Goal: Communication & Community: Answer question/provide support

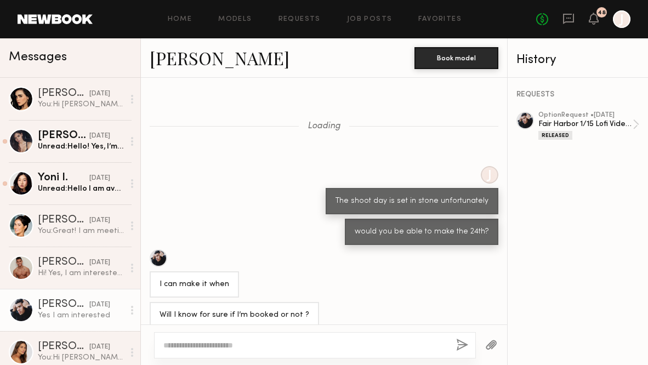
scroll to position [717, 0]
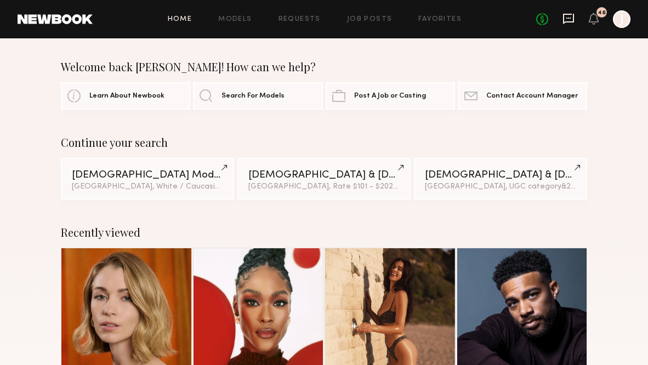
click at [570, 18] on icon at bounding box center [568, 18] width 4 height 1
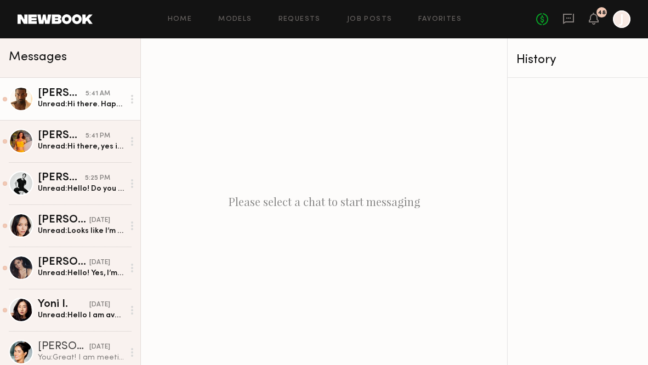
click at [86, 80] on link "Darius D. 5:41 AM Unread: Hi there. Happy Tuesday! I am available September 4th…" at bounding box center [70, 99] width 140 height 42
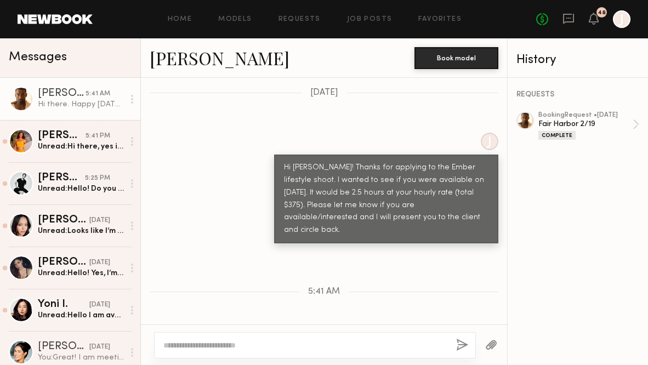
scroll to position [1460, 0]
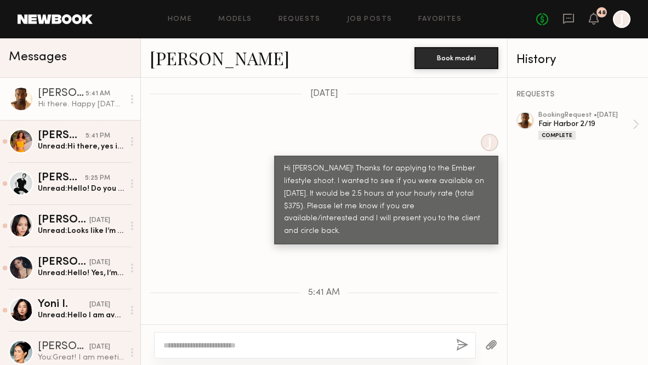
click at [181, 63] on link "Darius D." at bounding box center [220, 58] width 140 height 24
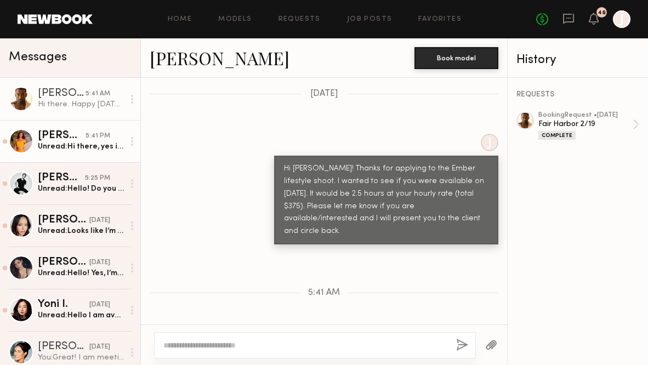
click at [98, 139] on div "5:41 PM" at bounding box center [98, 136] width 25 height 10
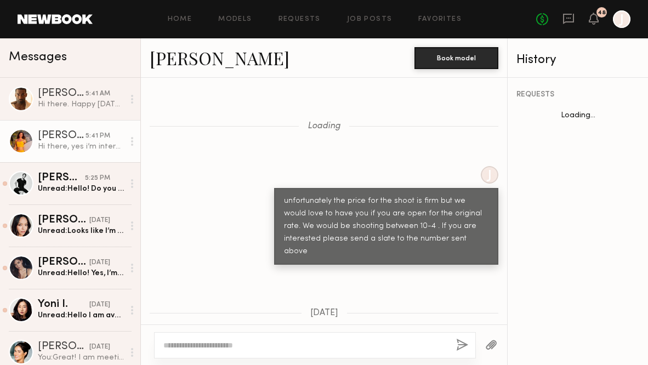
scroll to position [1152, 0]
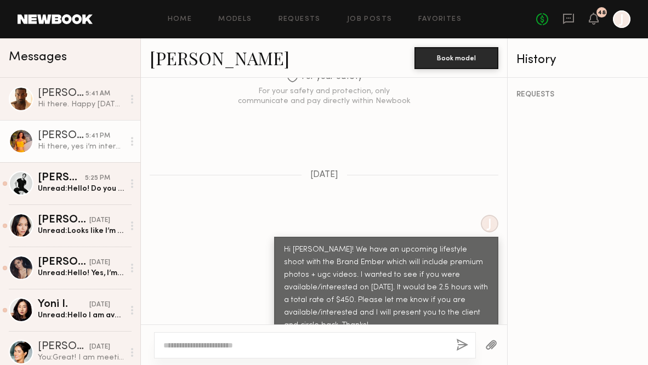
click at [178, 60] on link "Miska S." at bounding box center [220, 58] width 140 height 24
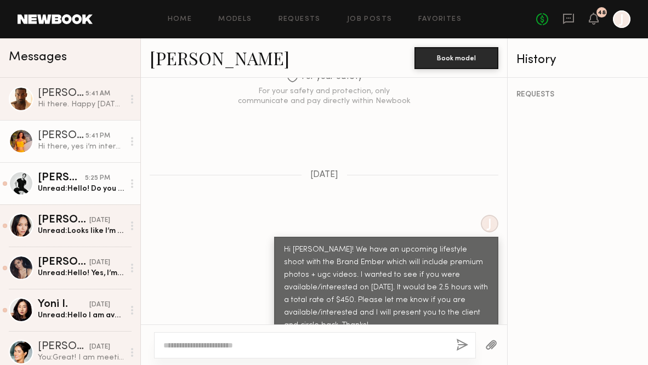
click at [56, 190] on div "Unread: Hello! Do you know roughly what I’ll be asked to do? Is the shoot in LA?" at bounding box center [81, 189] width 86 height 10
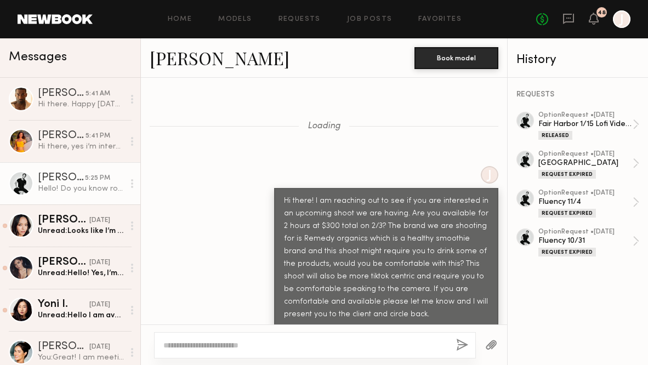
scroll to position [1639, 0]
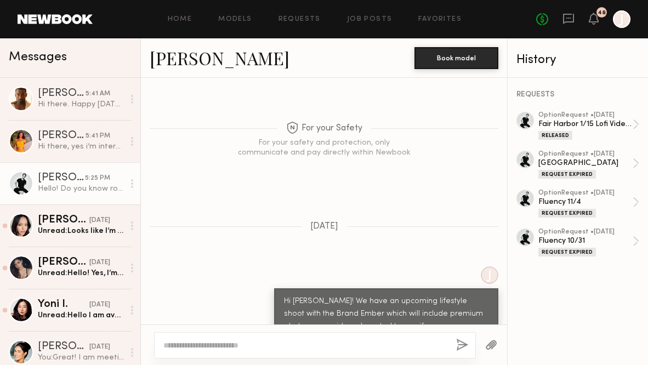
click at [218, 348] on textarea at bounding box center [305, 345] width 284 height 11
paste textarea "**********"
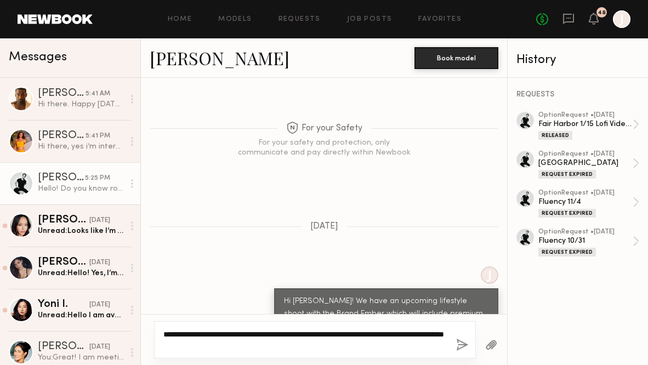
click at [231, 333] on textarea "**********" at bounding box center [304, 340] width 283 height 22
click at [297, 335] on textarea "**********" at bounding box center [304, 340] width 283 height 22
click at [298, 345] on textarea "**********" at bounding box center [304, 340] width 283 height 22
click at [296, 335] on textarea "**********" at bounding box center [304, 340] width 283 height 22
click at [381, 343] on textarea "**********" at bounding box center [304, 340] width 283 height 22
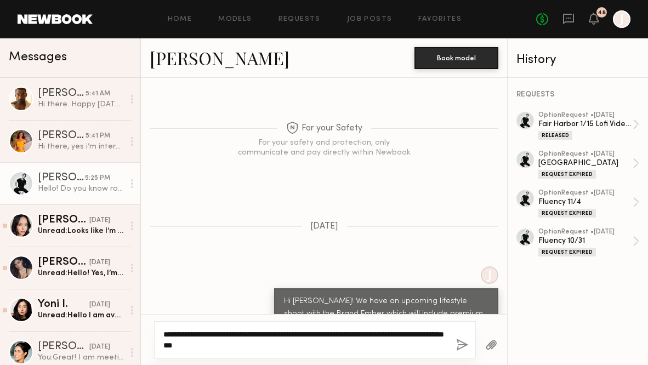
drag, startPoint x: 401, startPoint y: 334, endPoint x: 367, endPoint y: 332, distance: 34.0
click at [367, 333] on textarea "**********" at bounding box center [304, 340] width 283 height 22
click at [373, 334] on textarea "**********" at bounding box center [304, 340] width 283 height 22
click at [258, 343] on textarea "**********" at bounding box center [304, 340] width 283 height 22
drag, startPoint x: 222, startPoint y: 344, endPoint x: 444, endPoint y: 354, distance: 222.3
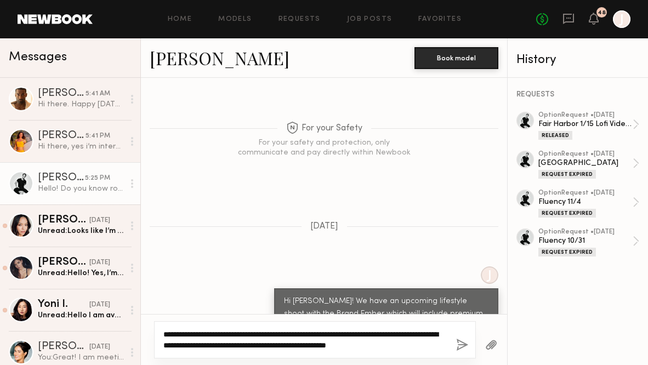
click at [444, 355] on div "**********" at bounding box center [315, 339] width 322 height 37
click at [250, 343] on textarea "**********" at bounding box center [304, 340] width 283 height 22
drag, startPoint x: 283, startPoint y: 345, endPoint x: 225, endPoint y: 345, distance: 58.1
click at [225, 345] on textarea "**********" at bounding box center [304, 340] width 283 height 22
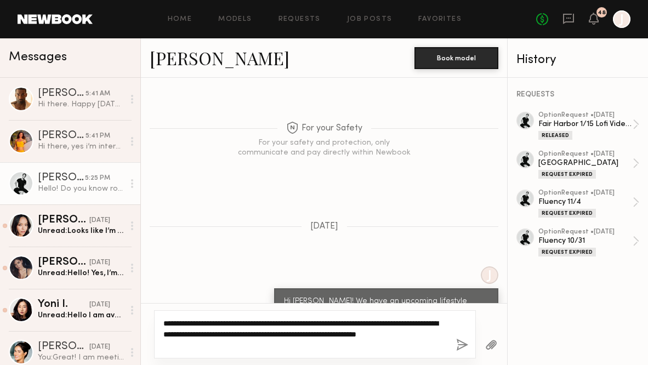
click at [216, 342] on textarea "**********" at bounding box center [304, 334] width 283 height 33
drag, startPoint x: 390, startPoint y: 322, endPoint x: 365, endPoint y: 322, distance: 25.2
click at [365, 322] on textarea "**********" at bounding box center [304, 334] width 283 height 33
click at [185, 343] on textarea "**********" at bounding box center [304, 334] width 283 height 33
type textarea "**********"
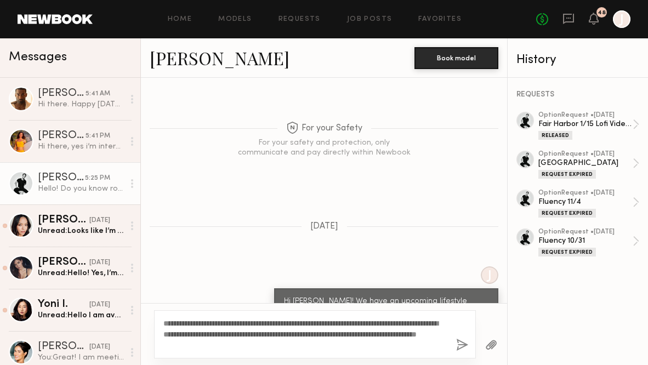
click at [458, 343] on button "button" at bounding box center [462, 346] width 12 height 14
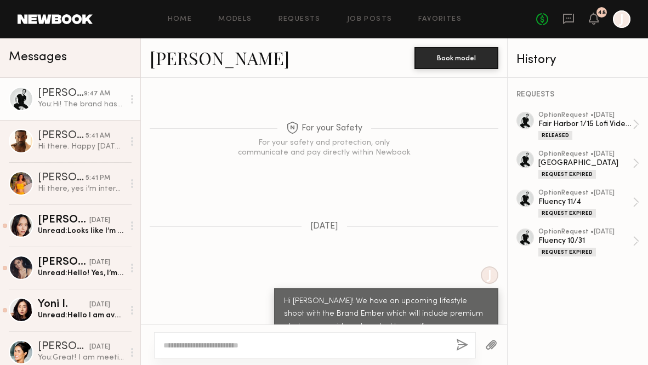
scroll to position [1895, 0]
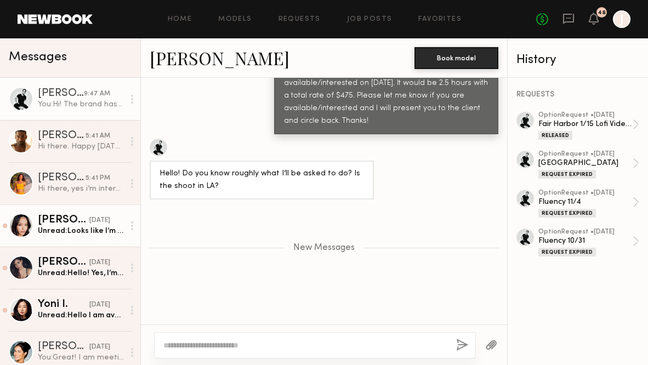
click at [75, 226] on div "Unread: Looks like I’m not needed until 7pm that day!" at bounding box center [81, 231] width 86 height 10
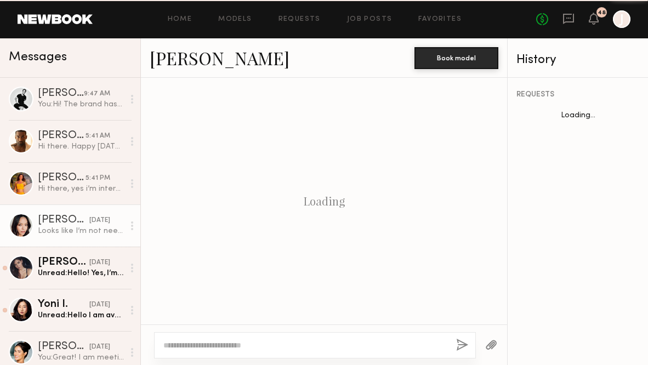
scroll to position [1543, 0]
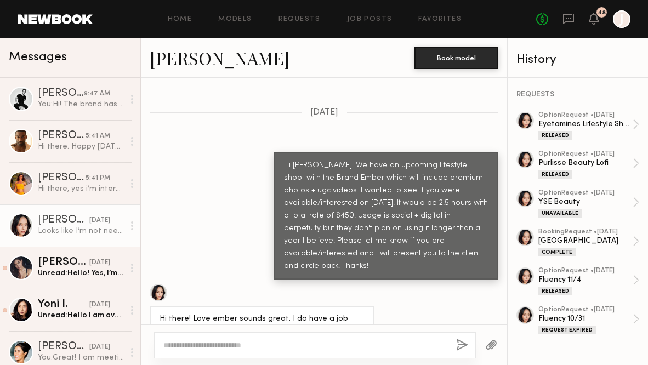
click at [224, 347] on textarea at bounding box center [305, 345] width 284 height 11
type textarea "**********"
click at [461, 348] on button "button" at bounding box center [462, 346] width 12 height 14
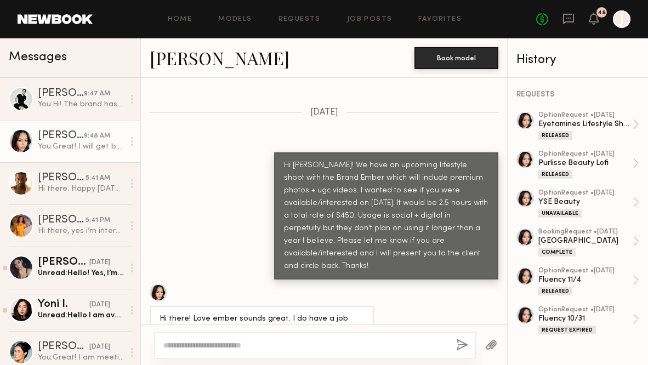
scroll to position [1753, 0]
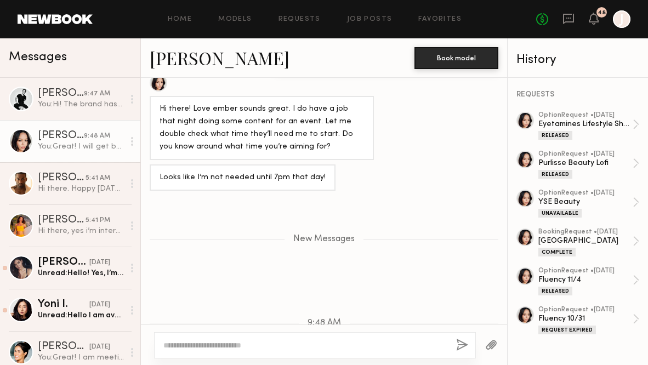
click at [196, 55] on link "[PERSON_NAME]" at bounding box center [220, 58] width 140 height 24
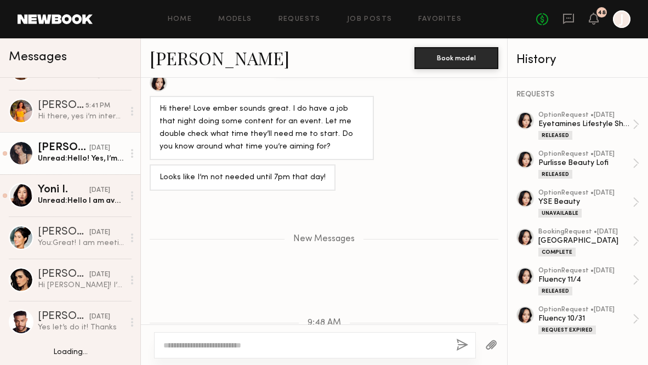
click at [75, 145] on div "[PERSON_NAME]" at bounding box center [64, 148] width 52 height 11
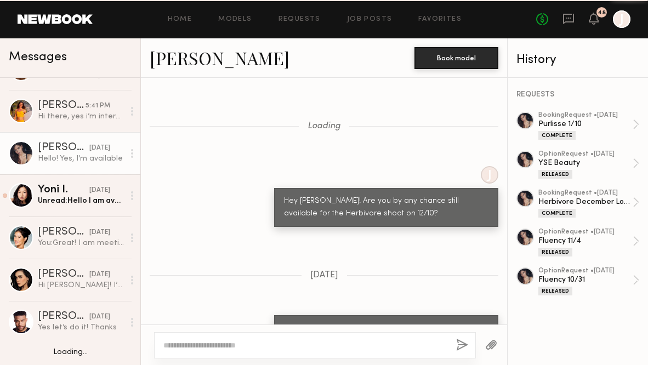
scroll to position [1427, 0]
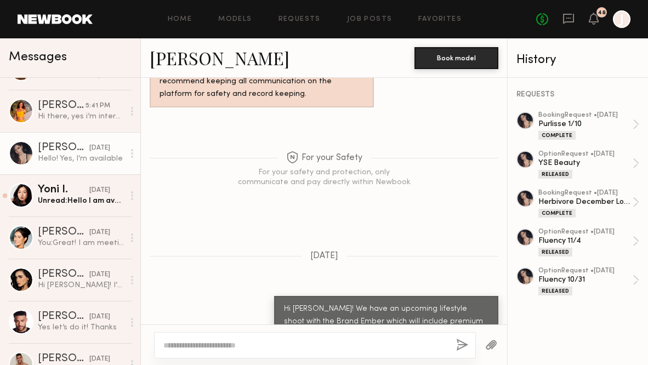
click at [173, 65] on link "[PERSON_NAME]" at bounding box center [220, 58] width 140 height 24
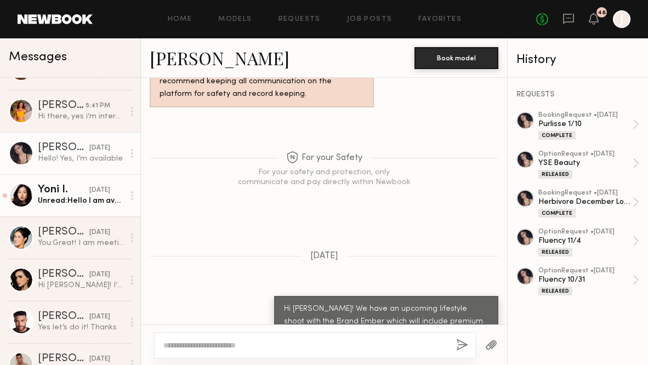
click at [78, 202] on div "Unread: Hello I am available, thank you" at bounding box center [81, 201] width 86 height 10
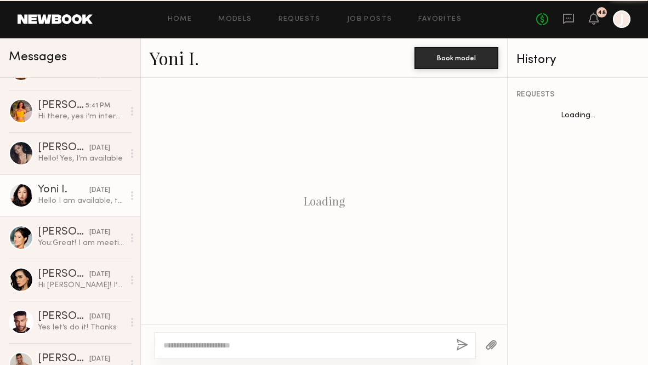
scroll to position [1437, 0]
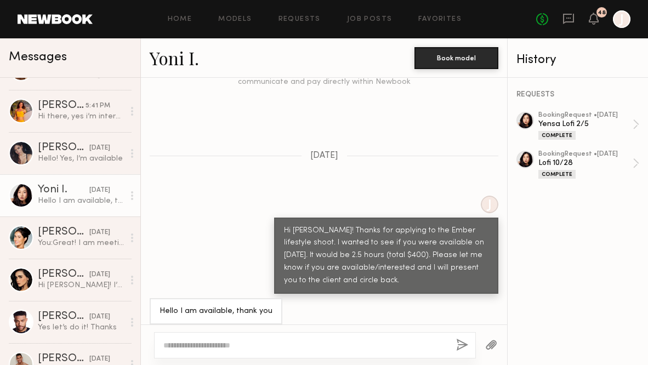
click at [169, 60] on link "Yoni I." at bounding box center [174, 58] width 49 height 24
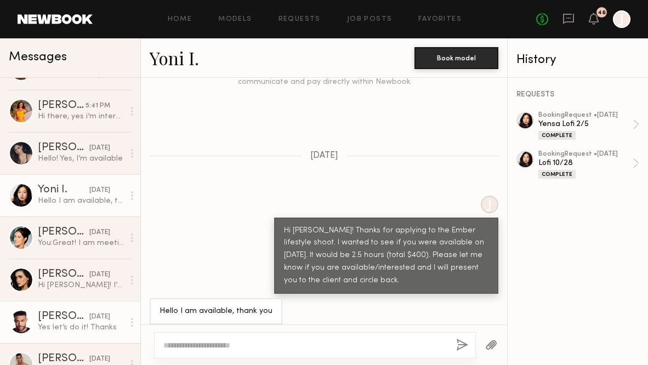
click at [39, 319] on div "[PERSON_NAME]" at bounding box center [64, 316] width 52 height 11
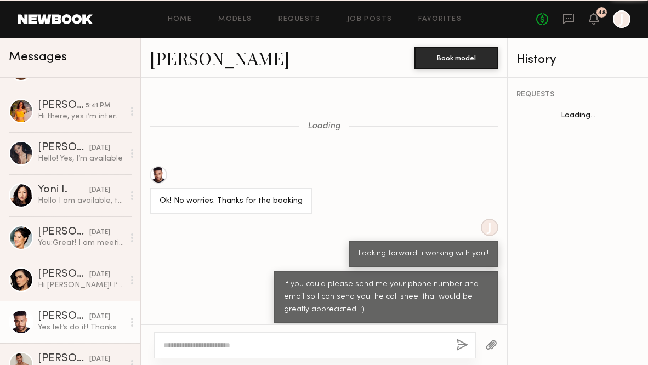
scroll to position [774, 0]
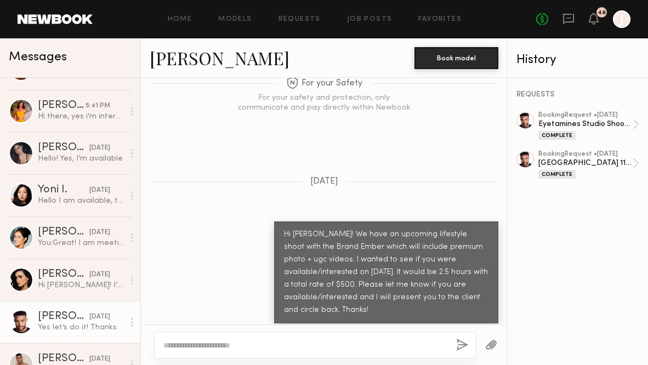
click at [181, 61] on link "[PERSON_NAME]" at bounding box center [220, 58] width 140 height 24
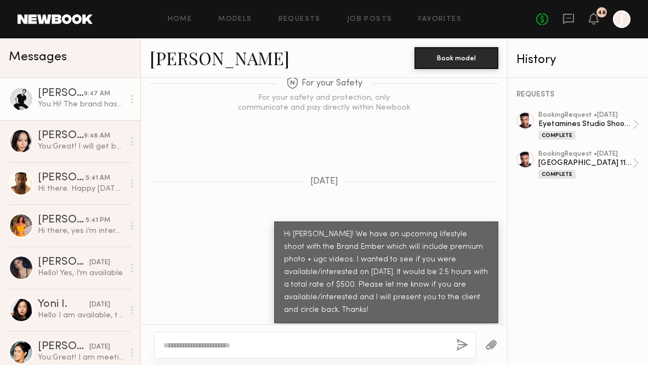
scroll to position [0, 0]
click at [77, 104] on div "You: Hi! The brand has temperature controlled mugs so will be lifestyle images …" at bounding box center [81, 104] width 86 height 10
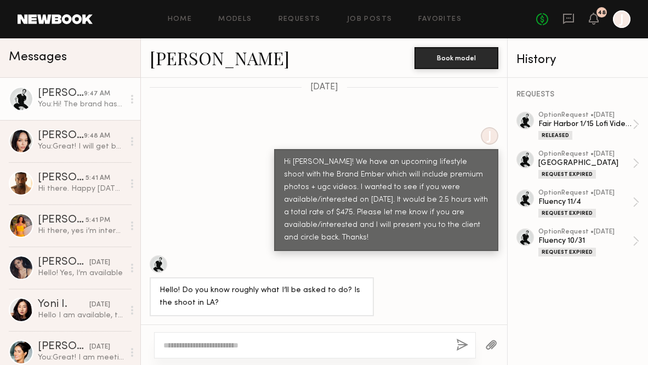
scroll to position [1754, 0]
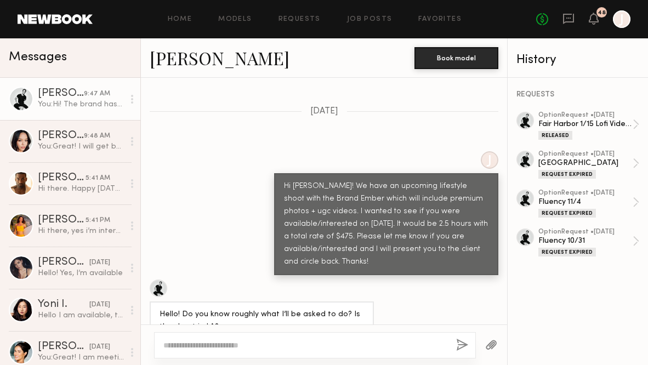
click at [186, 66] on link "[PERSON_NAME]" at bounding box center [220, 58] width 140 height 24
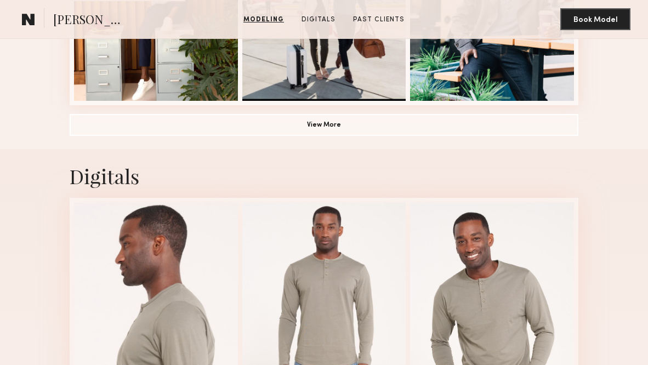
scroll to position [910, 0]
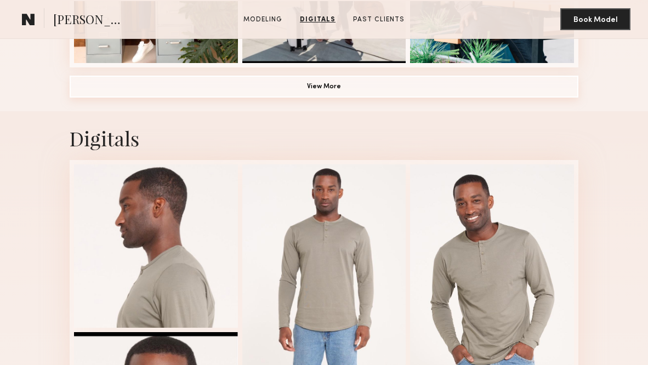
click at [297, 87] on button "View More" at bounding box center [324, 87] width 509 height 22
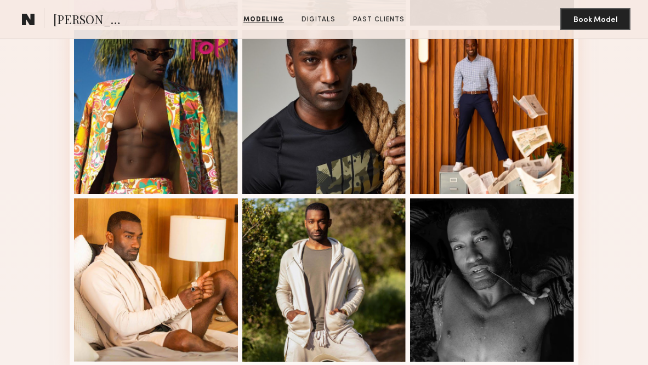
scroll to position [1284, 0]
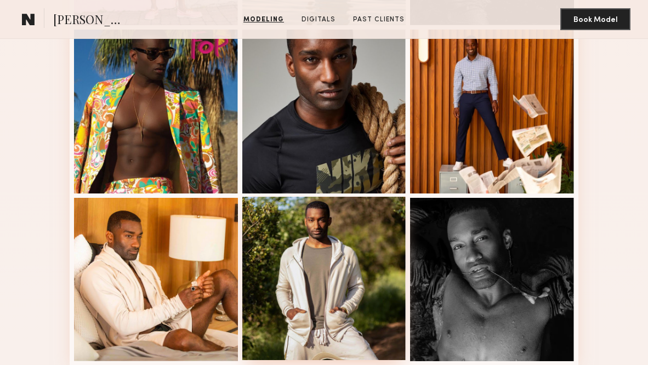
click at [318, 250] on div at bounding box center [324, 279] width 164 height 164
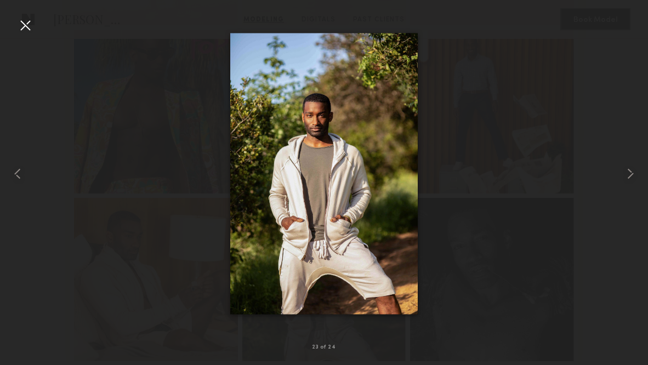
click at [25, 32] on div at bounding box center [25, 25] width 18 height 18
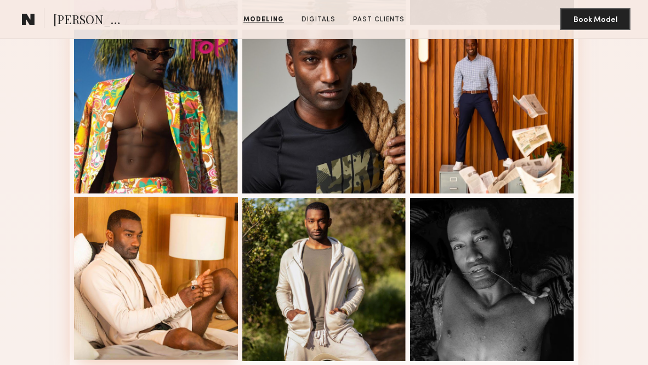
click at [172, 241] on div at bounding box center [156, 279] width 164 height 164
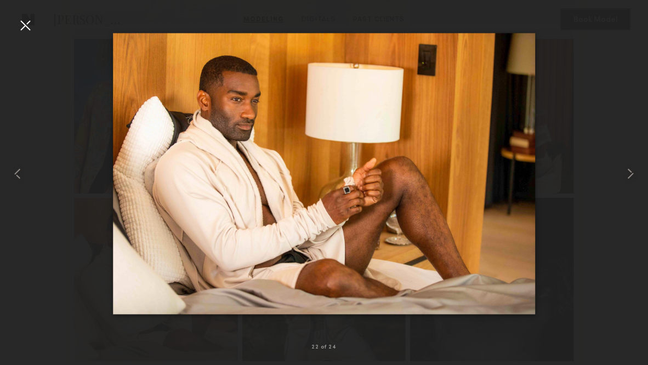
click at [30, 22] on div at bounding box center [25, 25] width 18 height 18
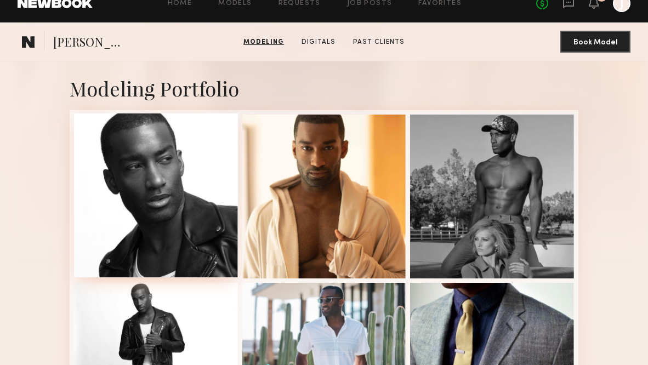
scroll to position [465, 0]
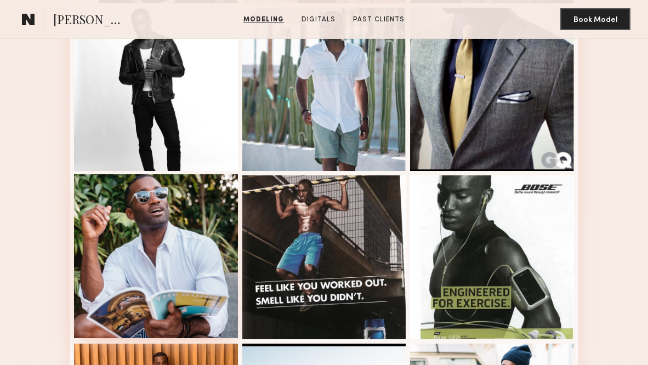
click at [175, 221] on div at bounding box center [156, 256] width 164 height 164
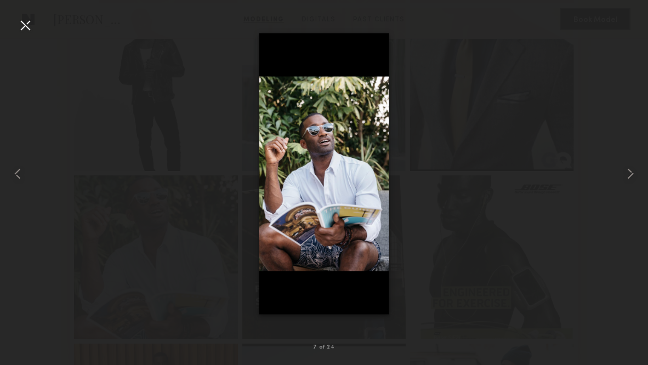
click at [25, 21] on div at bounding box center [25, 25] width 18 height 18
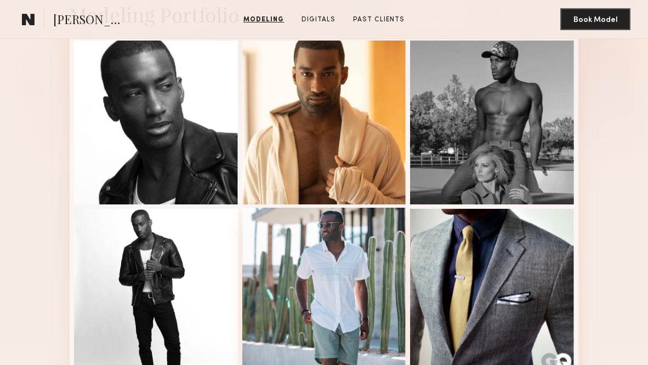
scroll to position [250, 0]
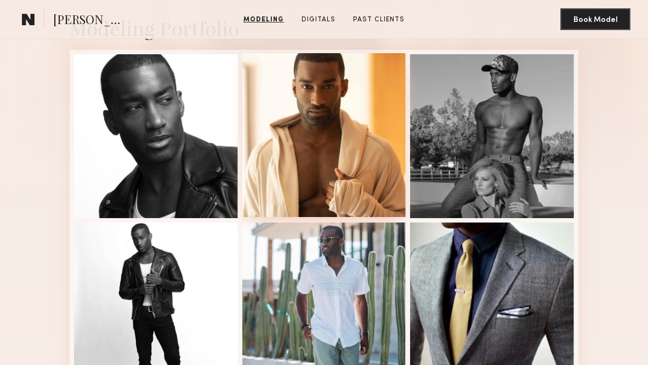
click at [332, 183] on div at bounding box center [324, 135] width 164 height 164
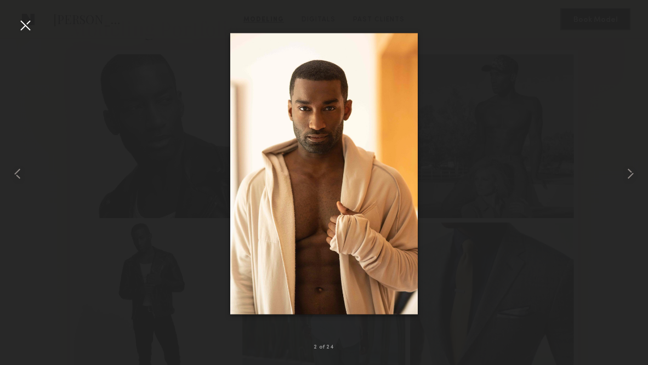
click at [25, 26] on div at bounding box center [25, 25] width 18 height 18
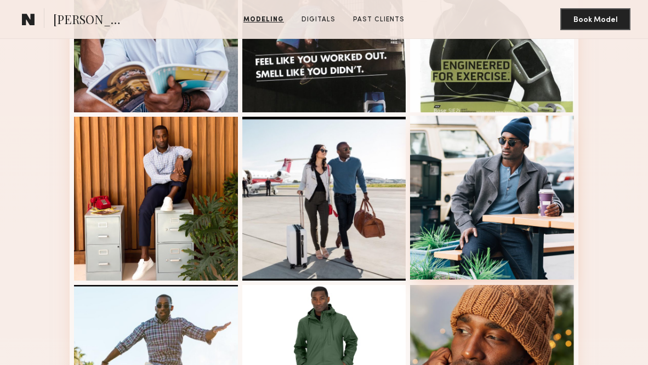
scroll to position [938, 0]
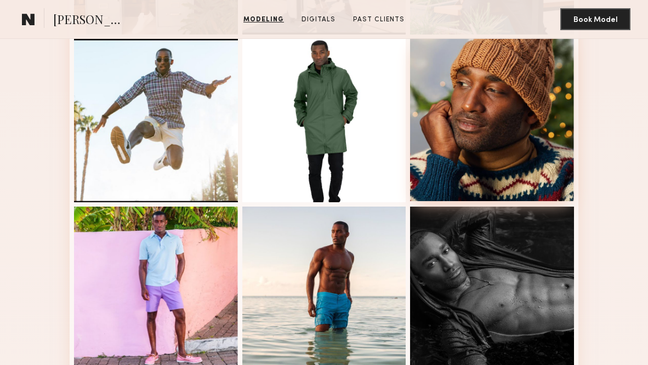
click at [500, 90] on div at bounding box center [492, 120] width 164 height 164
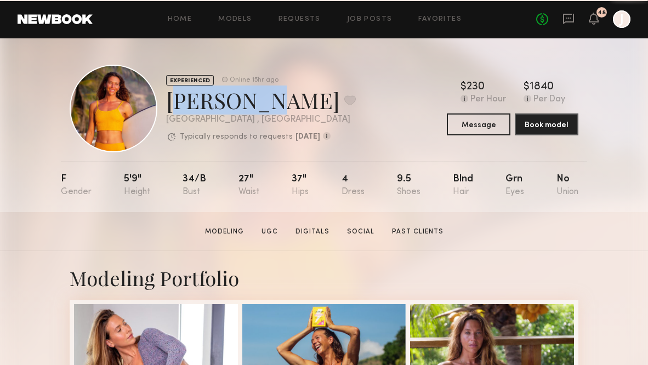
drag, startPoint x: 167, startPoint y: 103, endPoint x: 245, endPoint y: 107, distance: 78.0
click at [245, 107] on div "Miska S. Favorite" at bounding box center [261, 100] width 190 height 29
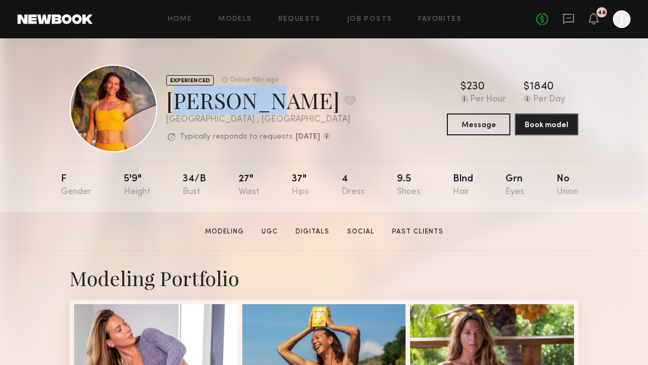
copy div "Miska S."
click at [386, 88] on div "EXPERIENCED Online 15hr ago Miska S. Favorite Los Angeles , CA Typically respon…" at bounding box center [324, 109] width 509 height 88
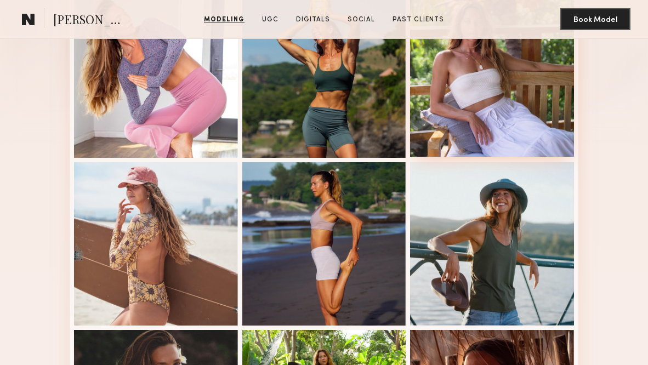
scroll to position [317, 0]
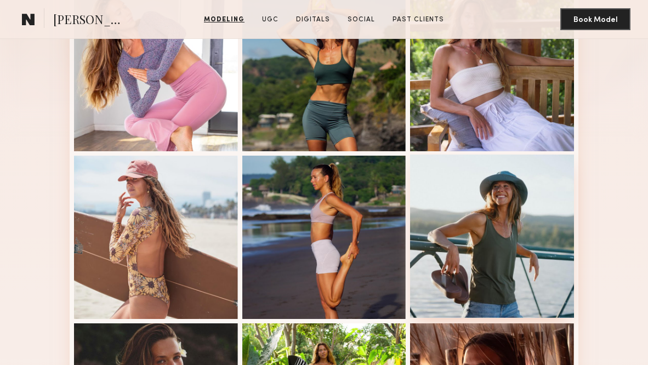
click at [463, 215] on div at bounding box center [492, 237] width 164 height 164
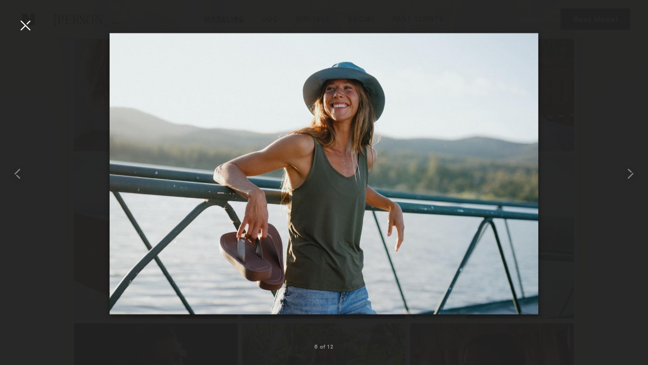
click at [22, 32] on div at bounding box center [25, 25] width 18 height 18
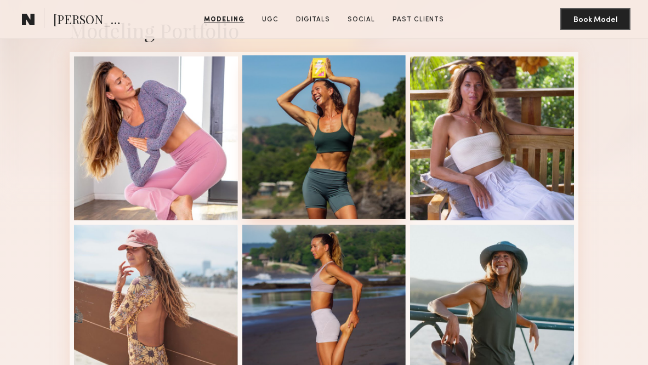
scroll to position [249, 0]
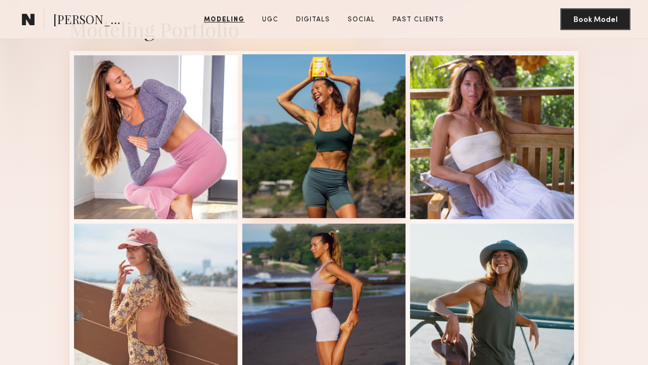
click at [323, 120] on div at bounding box center [324, 136] width 164 height 164
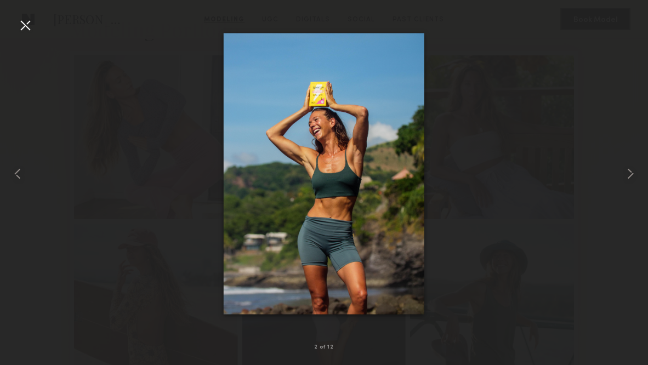
click at [26, 18] on div at bounding box center [25, 25] width 18 height 18
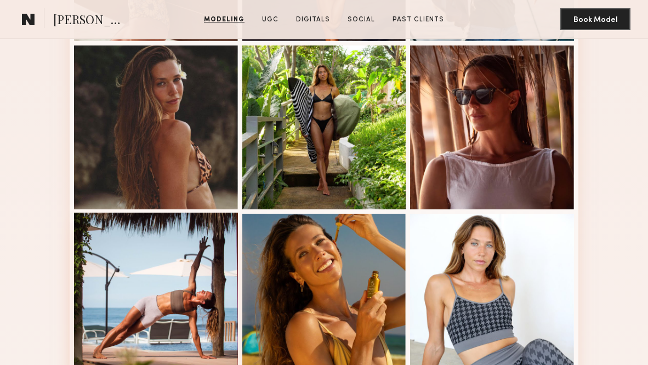
scroll to position [587, 0]
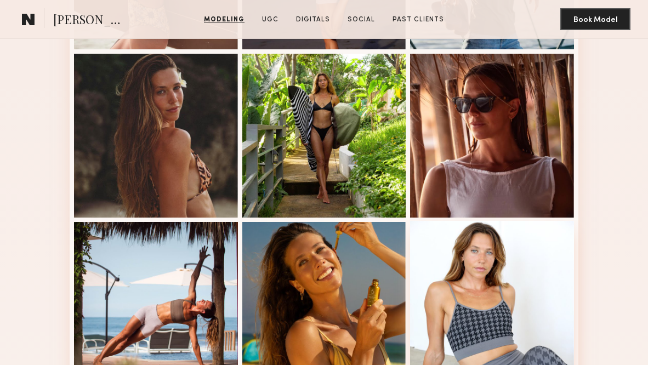
click at [468, 286] on div at bounding box center [492, 303] width 164 height 164
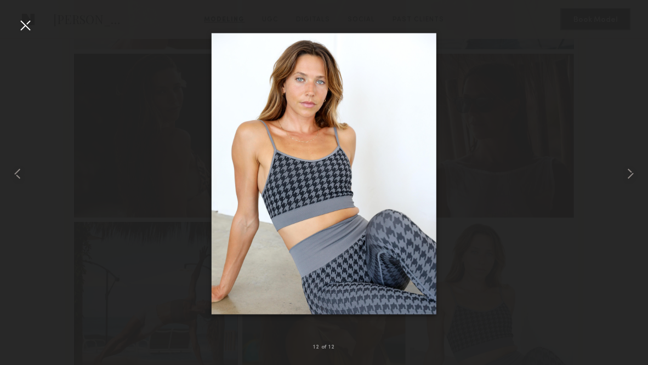
click at [24, 26] on div at bounding box center [25, 25] width 18 height 18
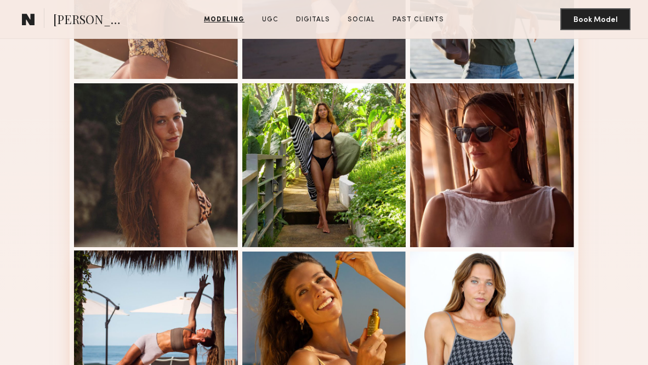
scroll to position [727, 0]
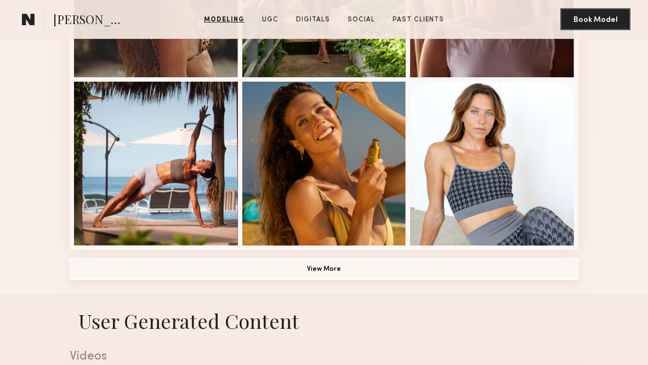
click at [129, 270] on button "View More" at bounding box center [324, 269] width 509 height 22
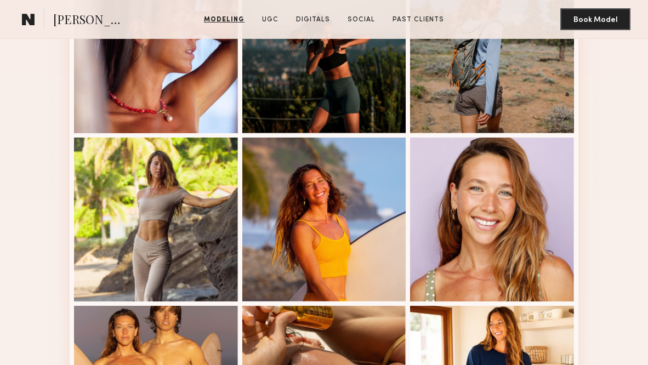
scroll to position [1296, 0]
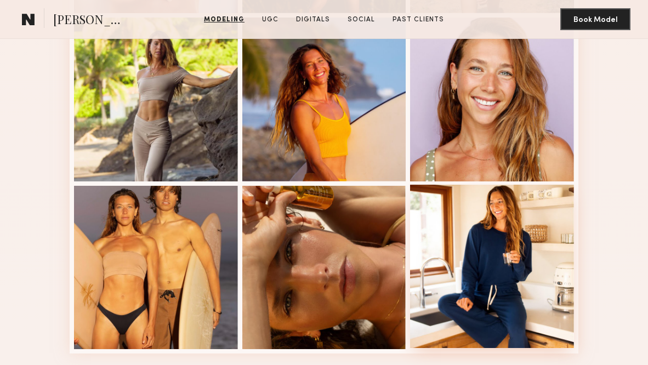
click at [528, 267] on div at bounding box center [492, 267] width 164 height 164
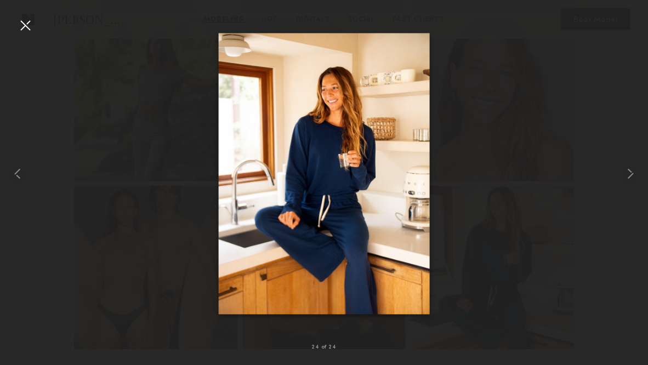
click at [25, 30] on div at bounding box center [25, 25] width 18 height 18
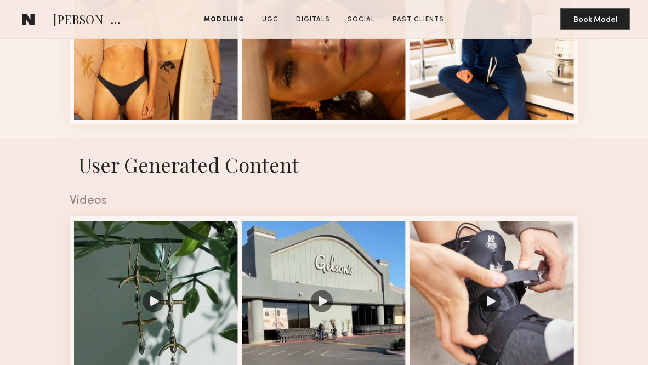
scroll to position [1170, 0]
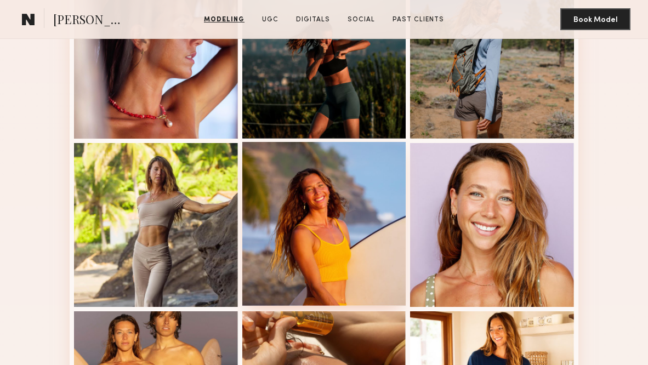
click at [298, 234] on div at bounding box center [324, 224] width 164 height 164
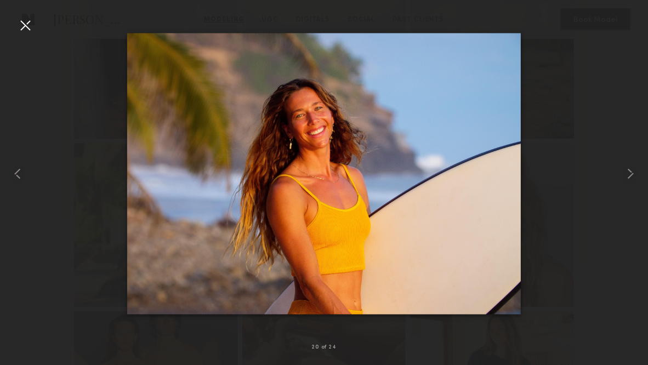
click at [20, 24] on div at bounding box center [25, 25] width 18 height 18
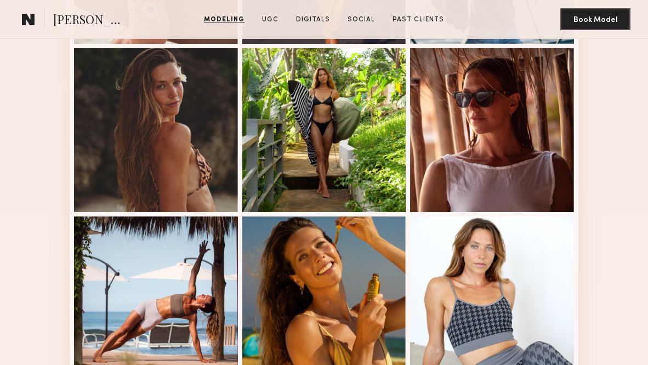
scroll to position [580, 0]
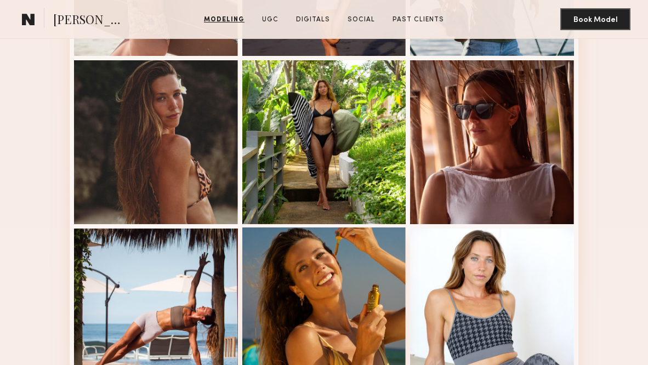
click at [296, 271] on div at bounding box center [324, 310] width 164 height 164
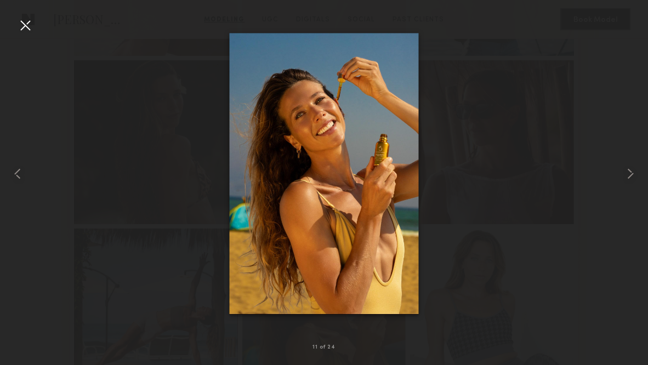
click at [26, 25] on div at bounding box center [25, 25] width 18 height 18
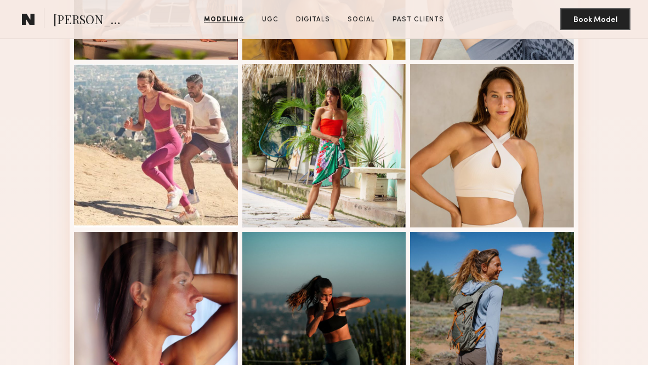
scroll to position [860, 0]
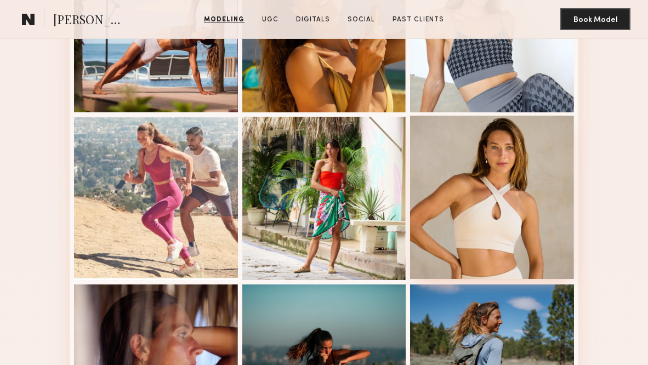
click at [461, 185] on div at bounding box center [492, 198] width 164 height 164
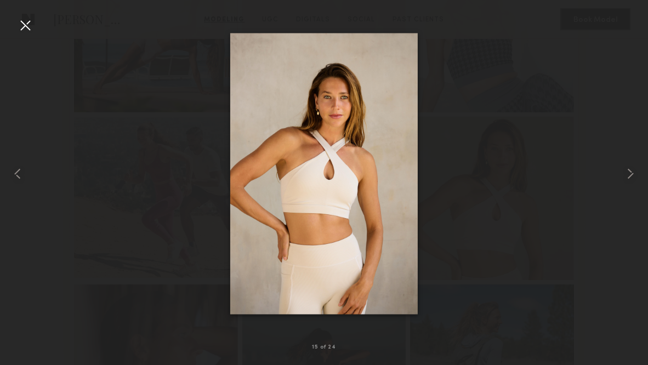
click at [30, 21] on div at bounding box center [25, 25] width 18 height 18
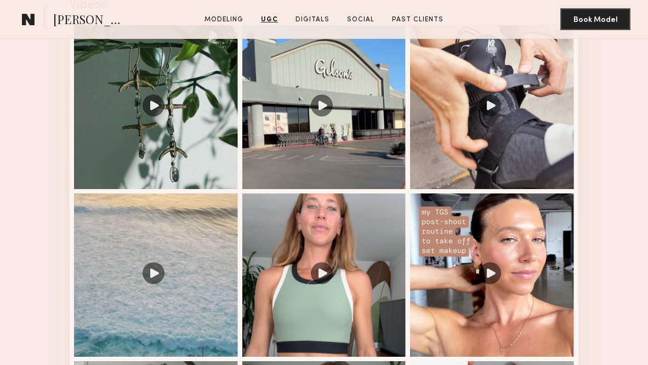
scroll to position [1722, 0]
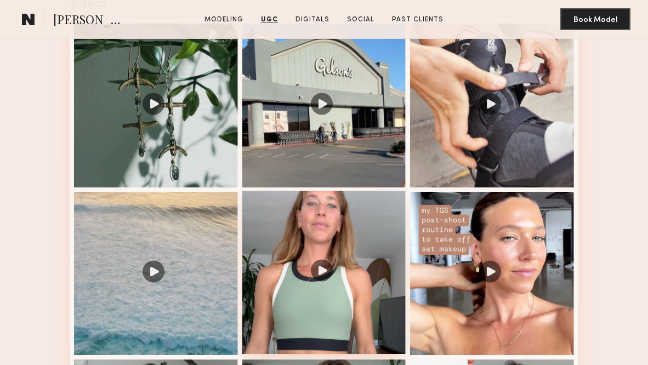
click at [288, 262] on div at bounding box center [324, 273] width 164 height 164
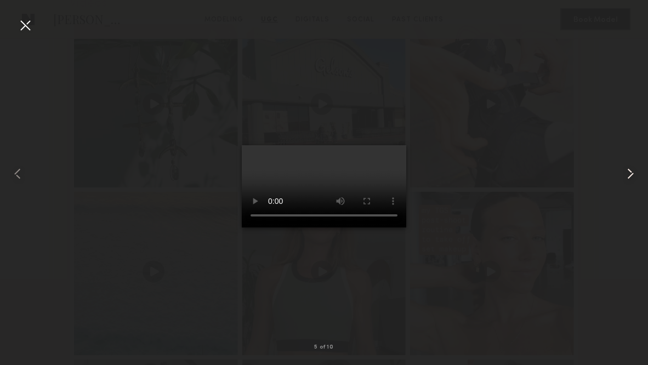
click at [636, 174] on common-icon at bounding box center [631, 174] width 18 height 18
click at [389, 145] on video at bounding box center [324, 186] width 165 height 82
click at [22, 27] on div at bounding box center [25, 25] width 18 height 18
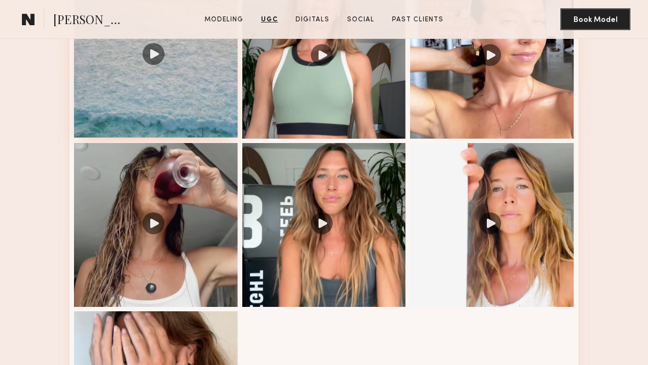
scroll to position [2019, 0]
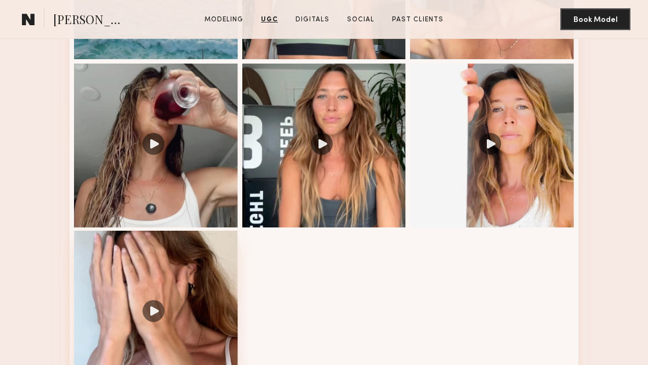
click at [205, 272] on div at bounding box center [156, 313] width 164 height 164
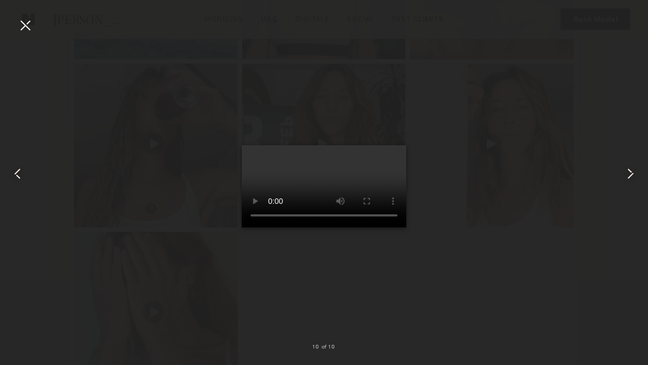
click at [330, 185] on video at bounding box center [324, 186] width 165 height 82
click at [15, 175] on common-icon at bounding box center [18, 174] width 18 height 18
click at [397, 145] on video at bounding box center [324, 186] width 165 height 82
click at [22, 171] on common-icon at bounding box center [18, 174] width 18 height 18
click at [406, 228] on video at bounding box center [324, 186] width 165 height 82
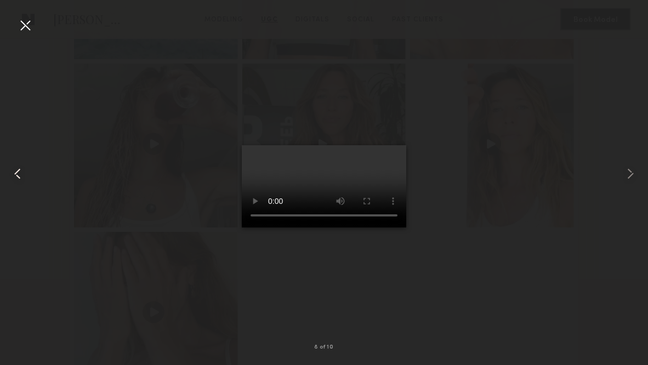
click at [15, 167] on common-icon at bounding box center [18, 174] width 18 height 18
click at [15, 174] on common-icon at bounding box center [18, 174] width 18 height 18
click at [14, 175] on common-icon at bounding box center [18, 174] width 18 height 18
click at [631, 177] on common-icon at bounding box center [631, 174] width 18 height 18
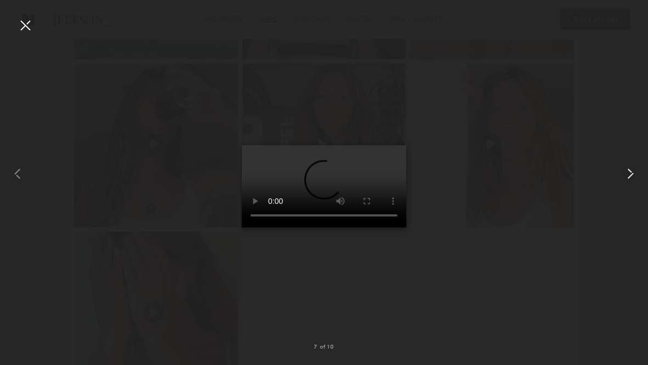
click at [631, 177] on common-icon at bounding box center [631, 174] width 18 height 18
click at [242, 228] on video at bounding box center [324, 186] width 165 height 82
click at [242, 145] on video at bounding box center [324, 186] width 165 height 82
drag, startPoint x: 161, startPoint y: 318, endPoint x: 136, endPoint y: 318, distance: 24.7
click at [242, 228] on video at bounding box center [324, 186] width 165 height 82
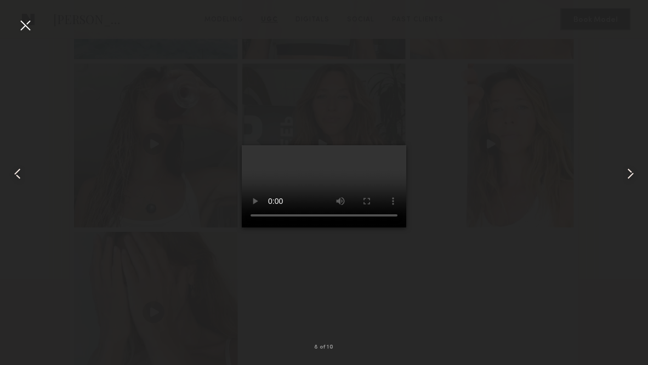
click at [242, 228] on video at bounding box center [324, 186] width 165 height 82
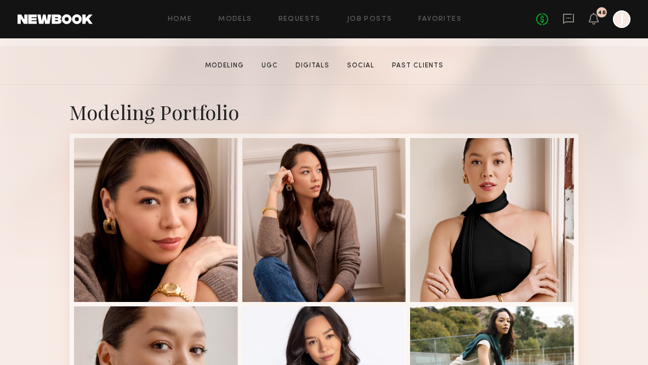
scroll to position [227, 0]
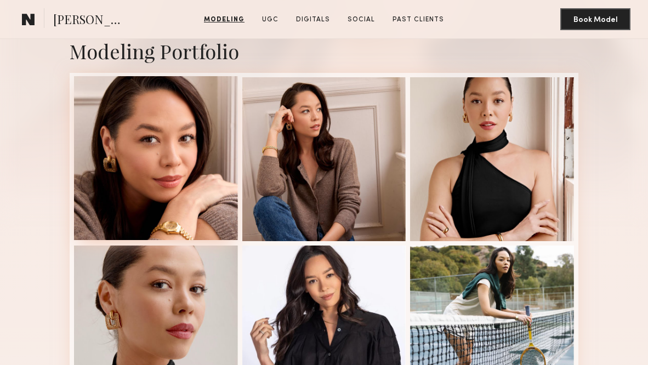
click at [211, 177] on div at bounding box center [156, 158] width 164 height 164
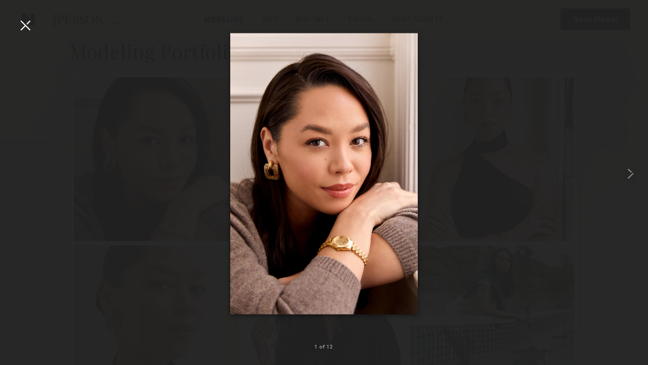
click at [29, 18] on div at bounding box center [25, 25] width 18 height 18
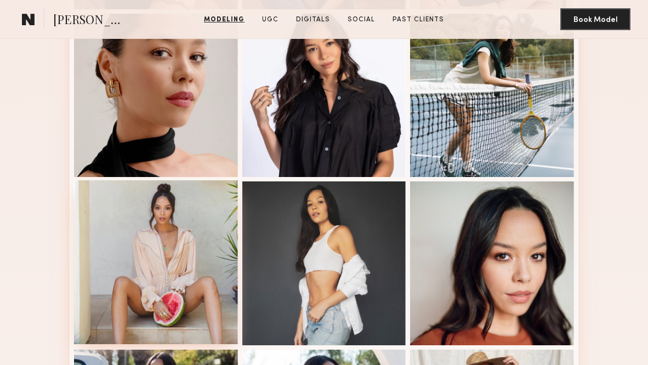
scroll to position [280, 0]
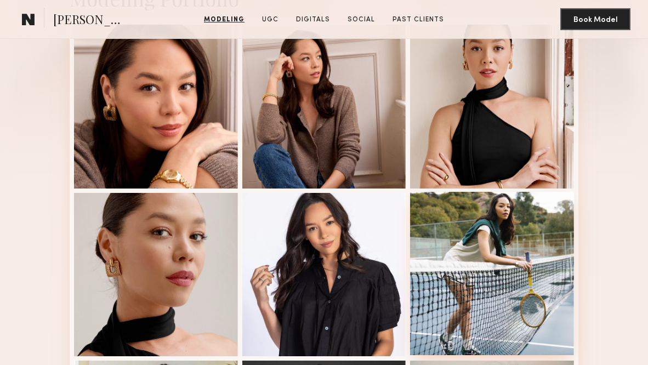
click at [486, 255] on div at bounding box center [492, 274] width 164 height 164
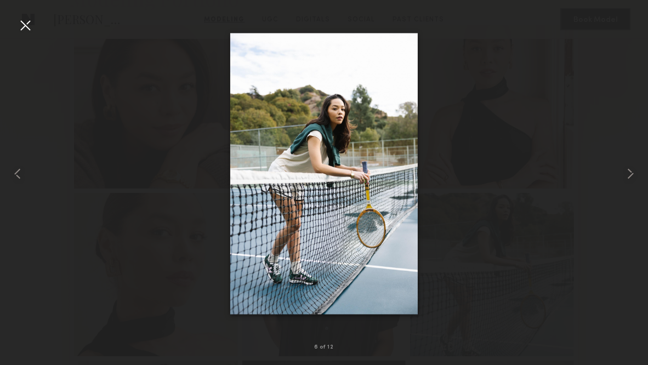
click at [27, 21] on div at bounding box center [25, 25] width 18 height 18
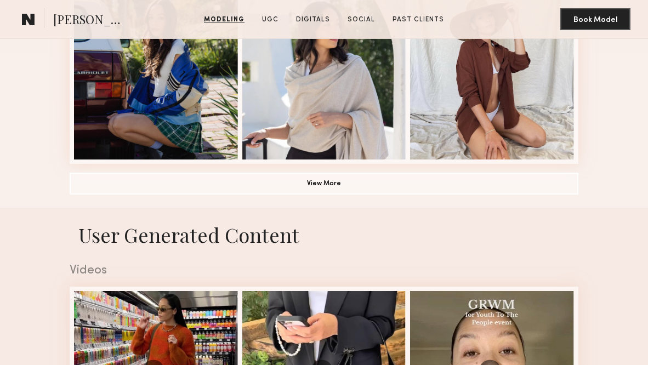
scroll to position [806, 0]
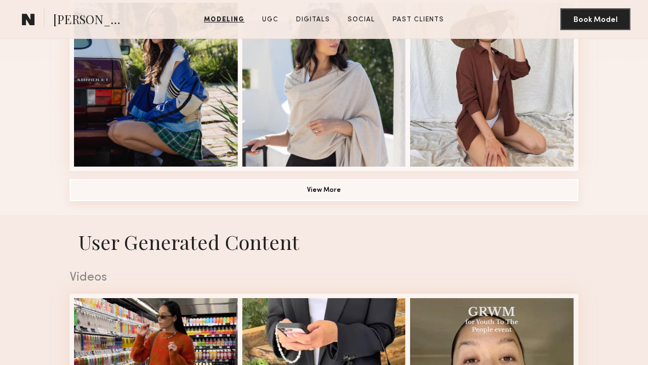
click at [134, 199] on button "View More" at bounding box center [324, 190] width 509 height 22
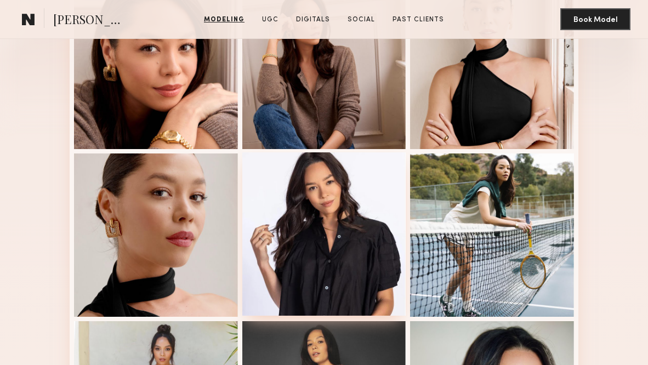
scroll to position [325, 0]
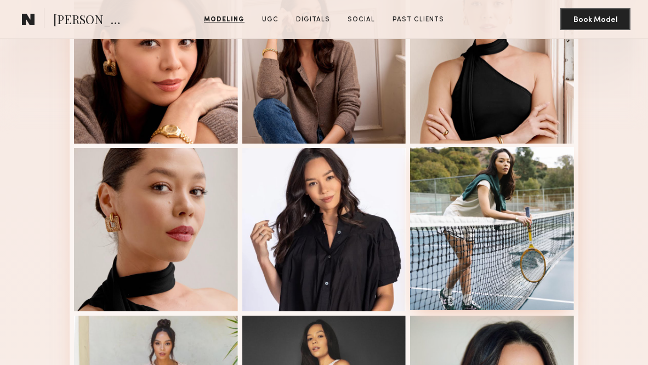
click at [487, 227] on div at bounding box center [492, 229] width 164 height 164
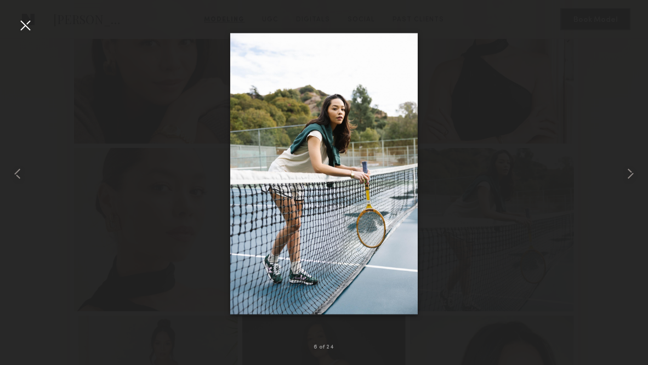
click at [22, 30] on div at bounding box center [25, 25] width 18 height 18
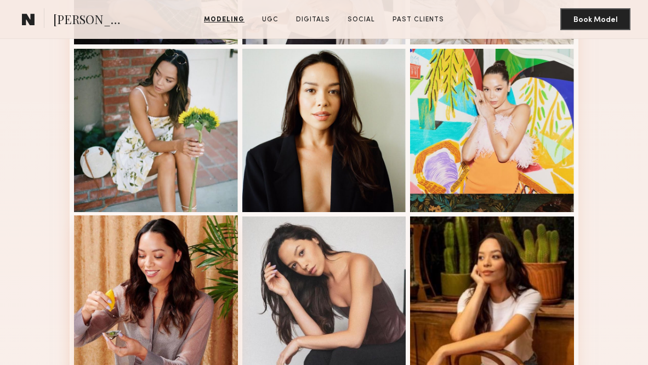
scroll to position [927, 0]
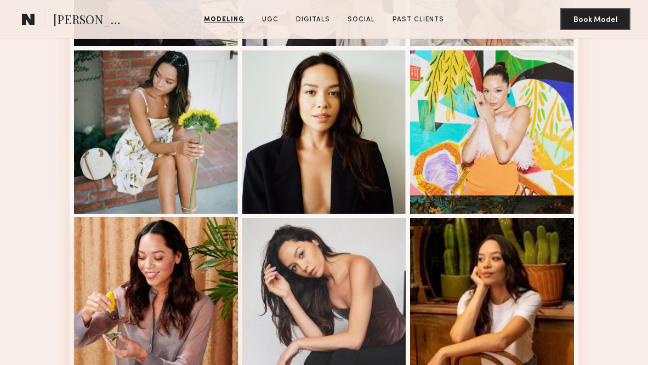
click at [166, 254] on div at bounding box center [156, 299] width 164 height 164
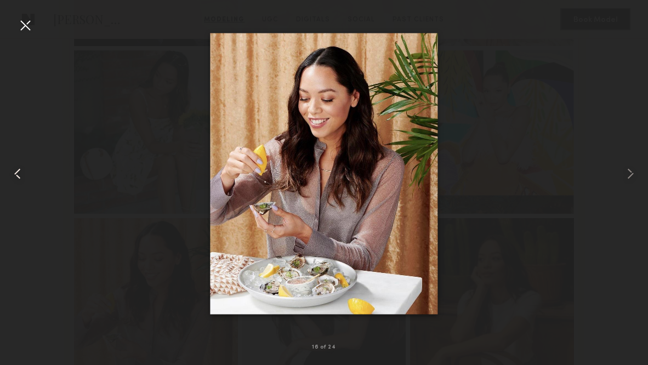
click at [8, 30] on div at bounding box center [13, 174] width 26 height 313
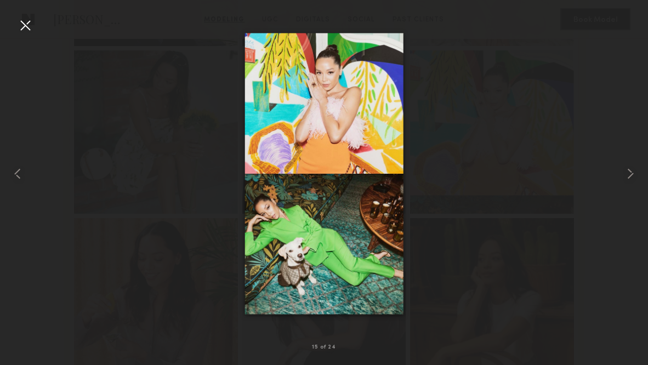
click at [18, 31] on div at bounding box center [25, 25] width 18 height 18
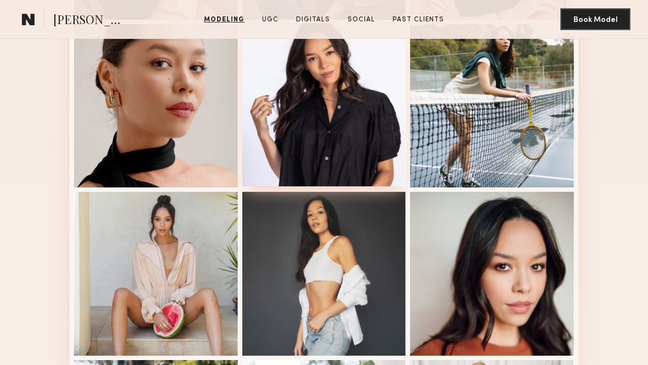
scroll to position [449, 0]
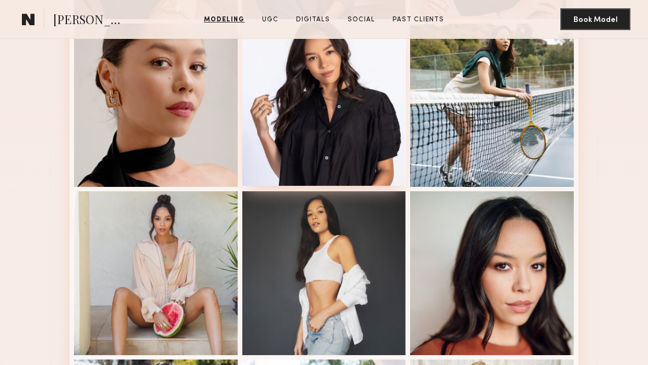
click at [336, 129] on div at bounding box center [324, 104] width 164 height 164
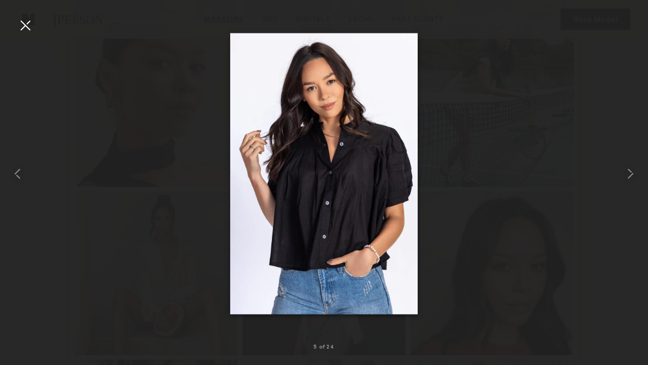
click at [29, 33] on div at bounding box center [25, 25] width 18 height 18
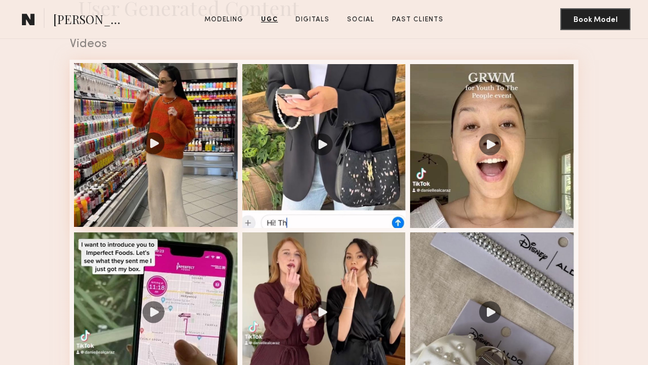
scroll to position [1697, 0]
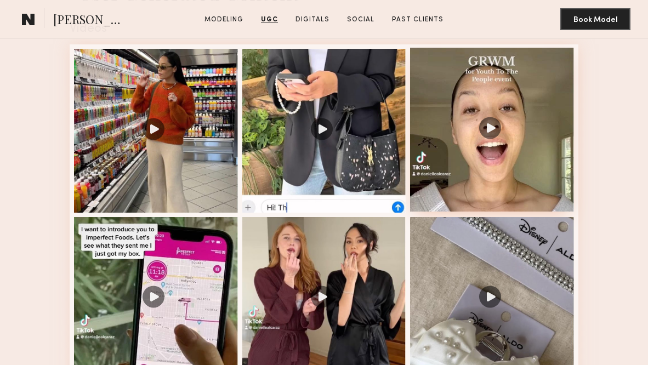
click at [453, 138] on div at bounding box center [492, 130] width 164 height 164
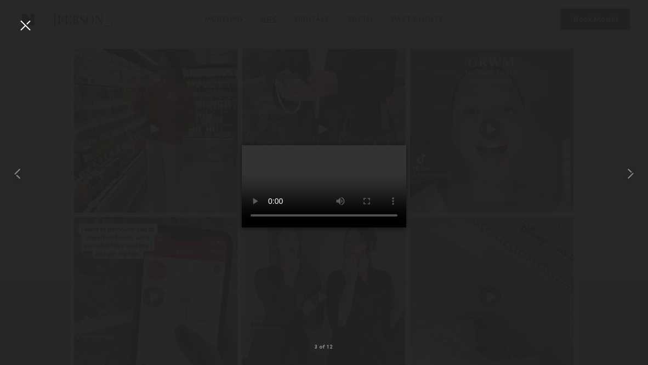
click at [386, 145] on video at bounding box center [324, 186] width 165 height 82
click at [262, 228] on video at bounding box center [324, 186] width 165 height 82
click at [25, 24] on div at bounding box center [25, 25] width 18 height 18
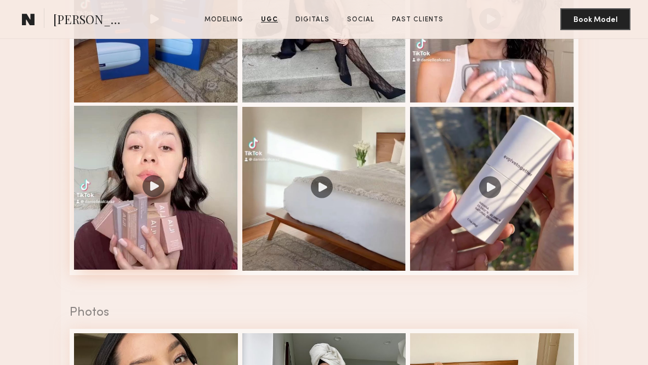
scroll to position [2144, 0]
click at [191, 230] on div at bounding box center [156, 188] width 164 height 164
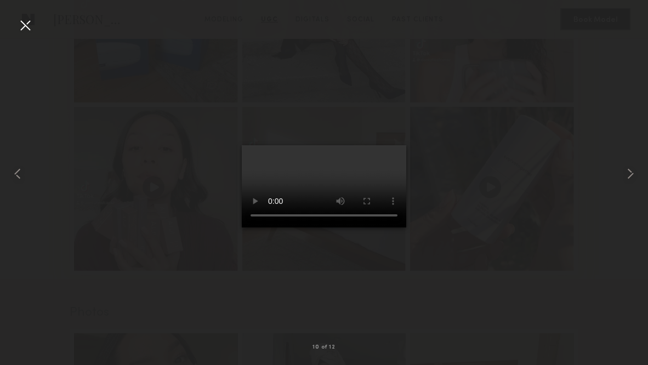
click at [386, 145] on video at bounding box center [324, 186] width 165 height 82
click at [15, 173] on common-icon at bounding box center [18, 174] width 18 height 18
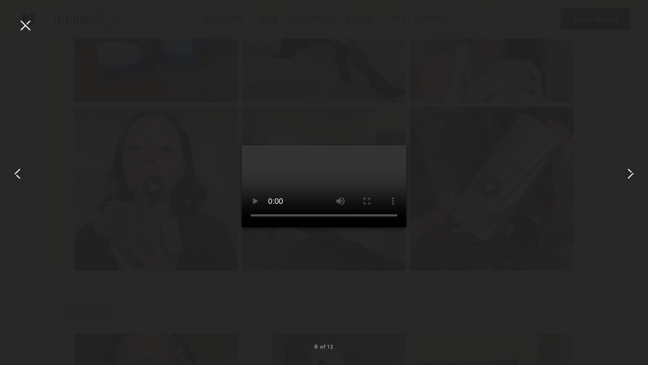
click at [15, 173] on common-icon at bounding box center [18, 174] width 18 height 18
click at [15, 172] on common-icon at bounding box center [18, 174] width 18 height 18
click at [19, 174] on common-icon at bounding box center [18, 174] width 18 height 18
click at [260, 228] on video at bounding box center [324, 186] width 165 height 82
drag, startPoint x: 291, startPoint y: 317, endPoint x: 276, endPoint y: 317, distance: 15.4
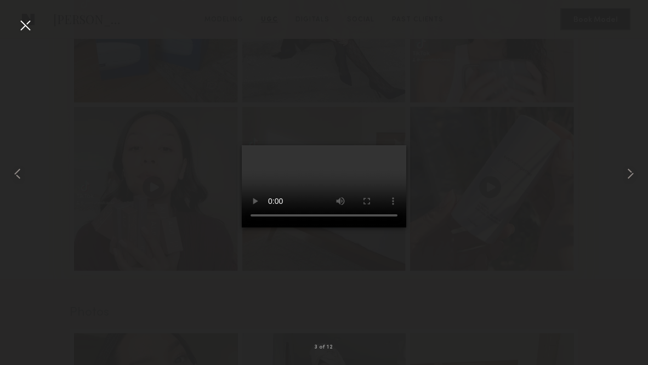
click at [276, 228] on video at bounding box center [324, 186] width 165 height 82
click at [262, 228] on video at bounding box center [324, 186] width 165 height 82
click at [338, 228] on video at bounding box center [324, 186] width 165 height 82
click at [258, 228] on video at bounding box center [324, 186] width 165 height 82
click at [22, 36] on div at bounding box center [13, 174] width 26 height 313
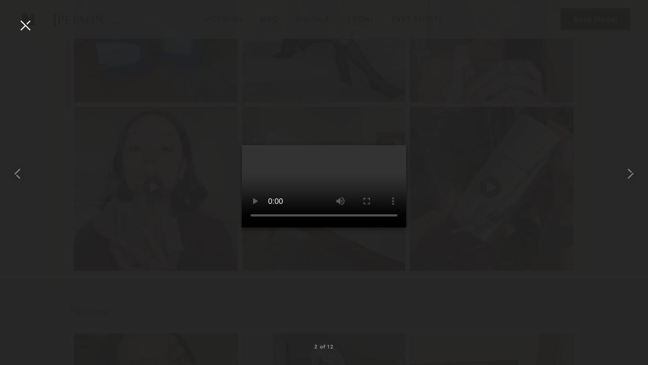
click at [30, 26] on div at bounding box center [25, 25] width 18 height 18
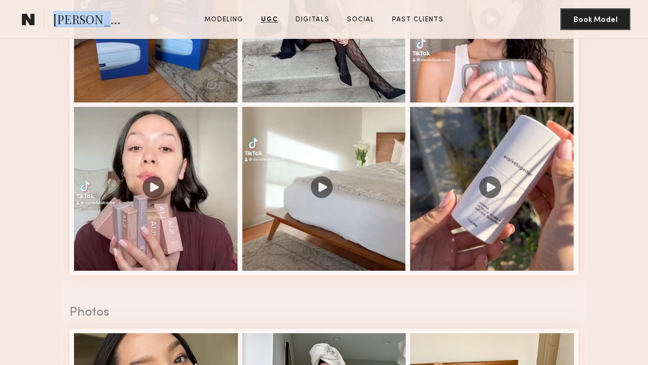
drag, startPoint x: 111, startPoint y: 22, endPoint x: 56, endPoint y: 22, distance: 54.8
click at [56, 22] on section "Danielle A." at bounding box center [74, 19] width 112 height 22
copy span "Danielle A."
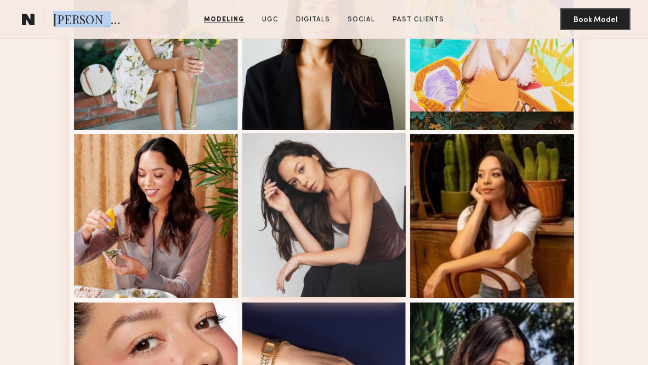
scroll to position [1194, 0]
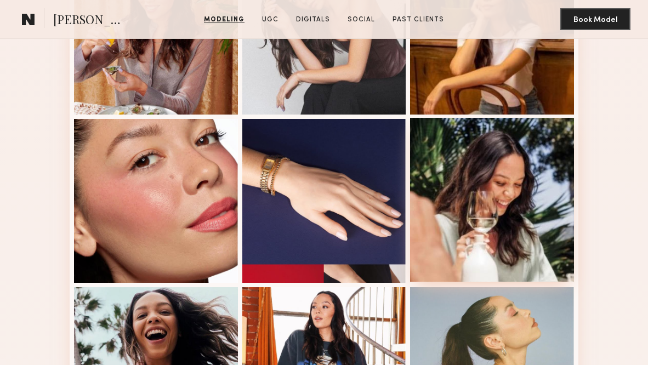
click at [481, 174] on div at bounding box center [492, 200] width 164 height 164
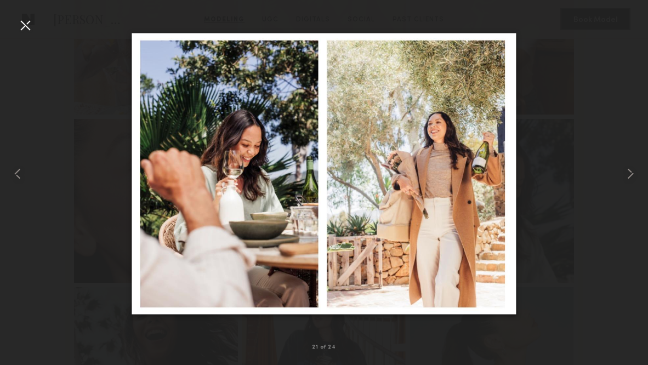
click at [26, 25] on div at bounding box center [25, 25] width 18 height 18
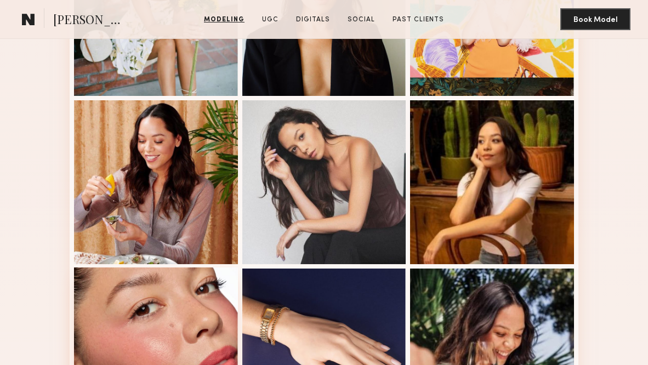
scroll to position [1024, 0]
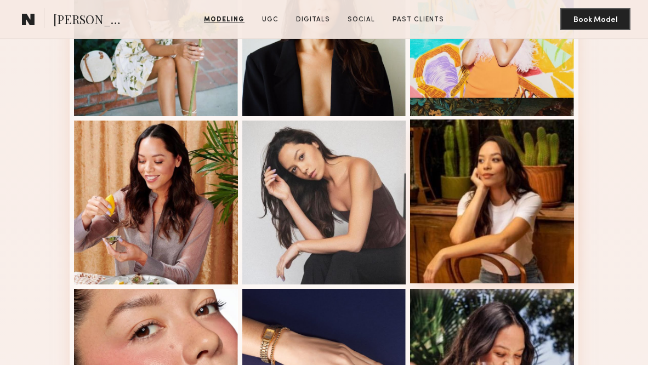
click at [466, 212] on div at bounding box center [492, 202] width 164 height 164
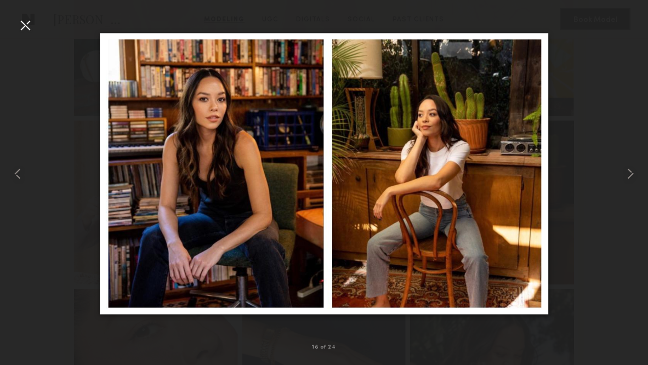
click at [26, 29] on div at bounding box center [25, 25] width 18 height 18
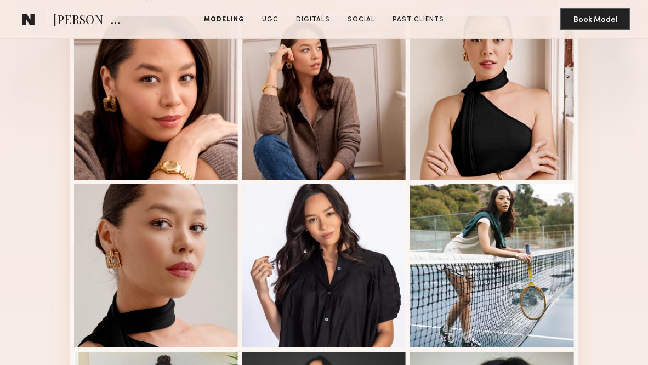
scroll to position [303, 0]
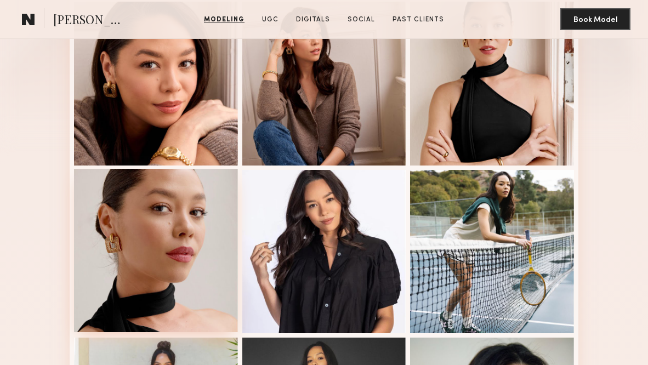
click at [139, 221] on div at bounding box center [156, 251] width 164 height 164
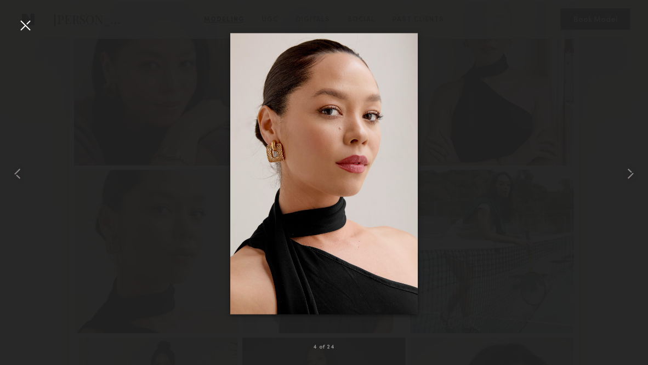
click at [21, 26] on div at bounding box center [25, 25] width 18 height 18
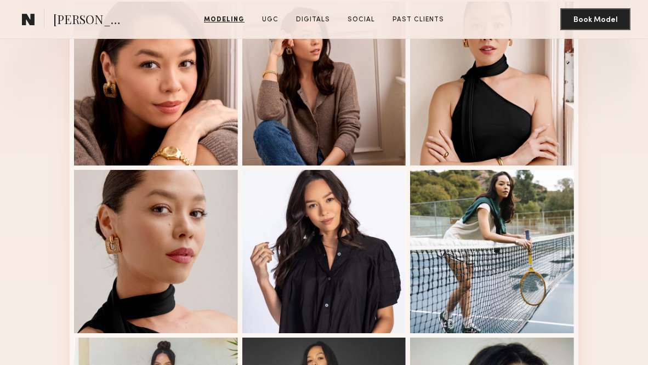
scroll to position [217, 0]
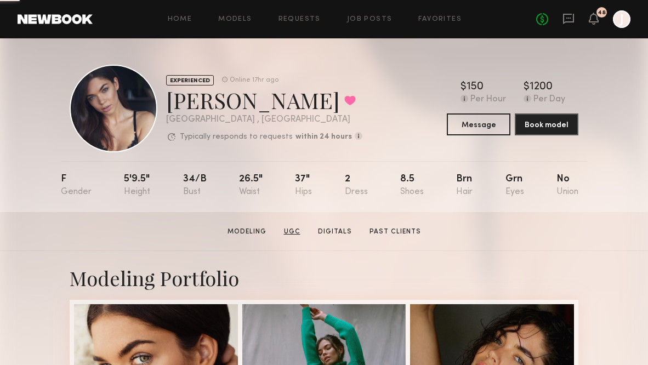
click at [300, 235] on link "UGC" at bounding box center [292, 232] width 25 height 10
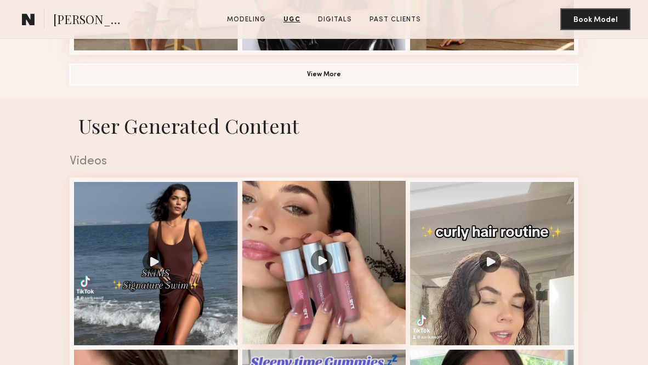
scroll to position [795, 0]
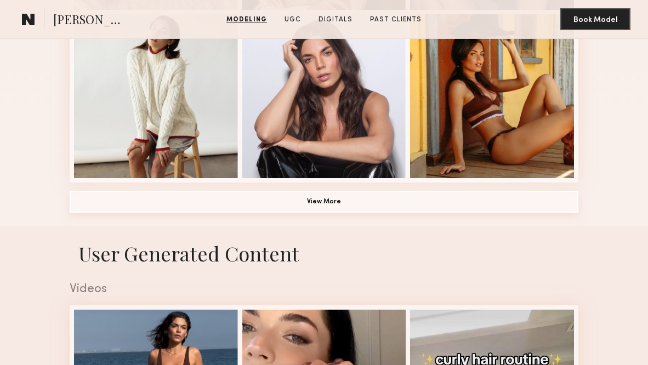
click at [316, 198] on button "View More" at bounding box center [324, 202] width 509 height 22
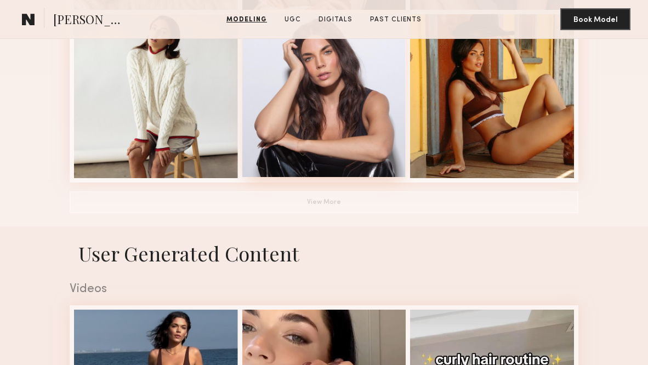
click at [320, 101] on div at bounding box center [324, 95] width 164 height 164
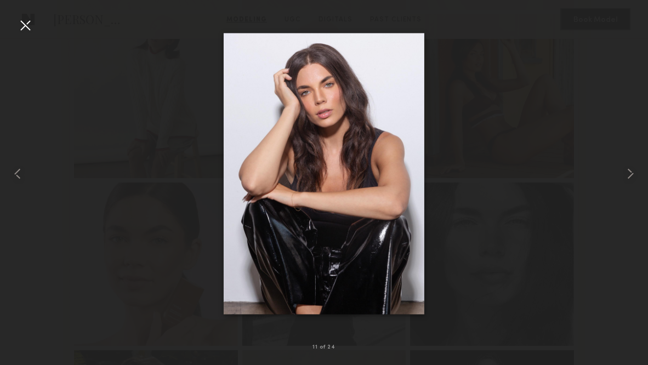
click at [20, 28] on div at bounding box center [25, 25] width 18 height 18
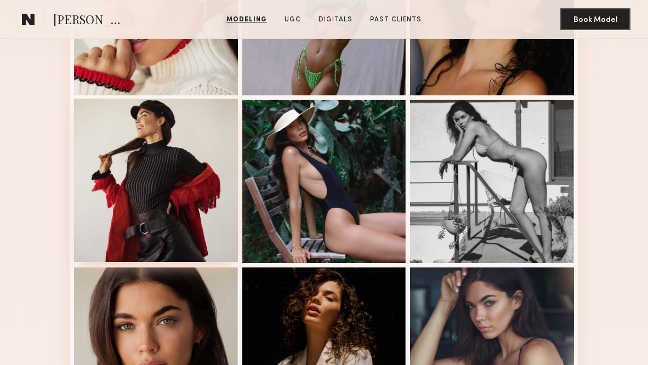
scroll to position [313, 0]
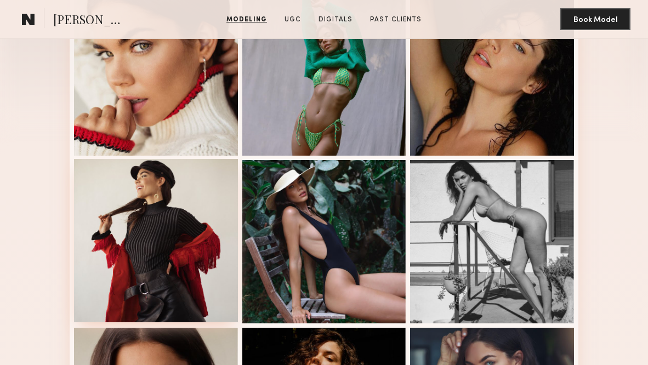
click at [146, 218] on div at bounding box center [156, 241] width 164 height 164
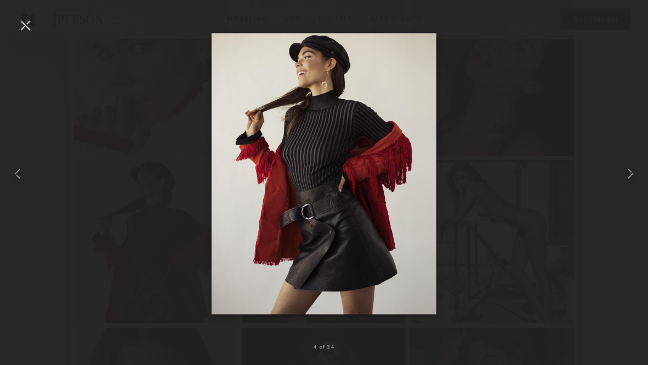
click at [30, 32] on div at bounding box center [25, 25] width 18 height 18
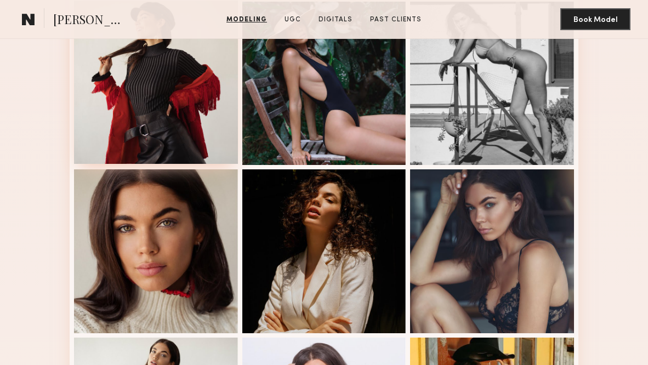
scroll to position [477, 0]
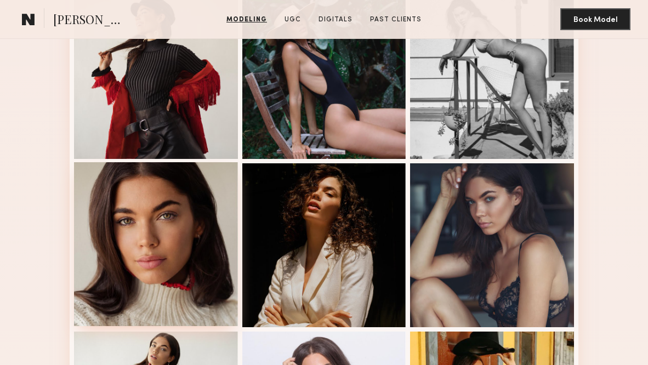
click at [167, 237] on div at bounding box center [156, 244] width 164 height 164
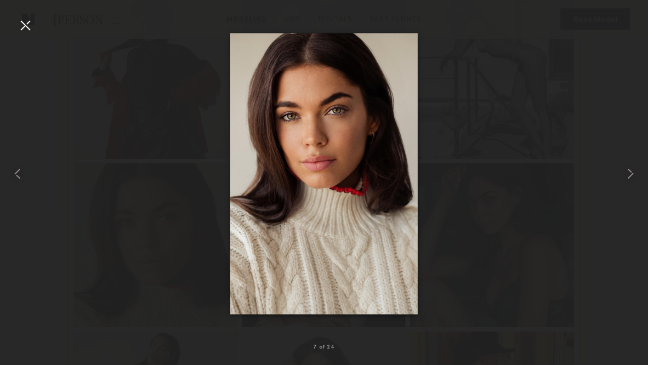
click at [27, 22] on div at bounding box center [25, 25] width 18 height 18
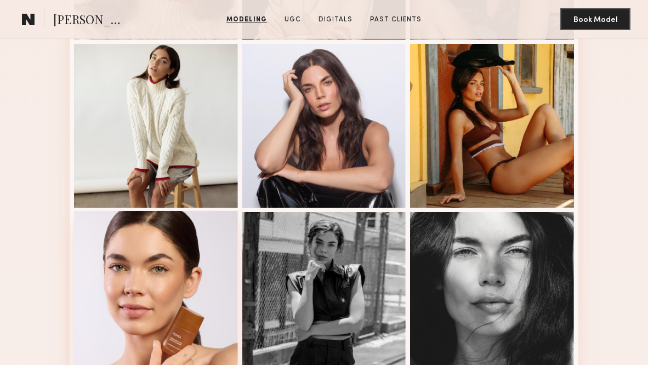
scroll to position [687, 0]
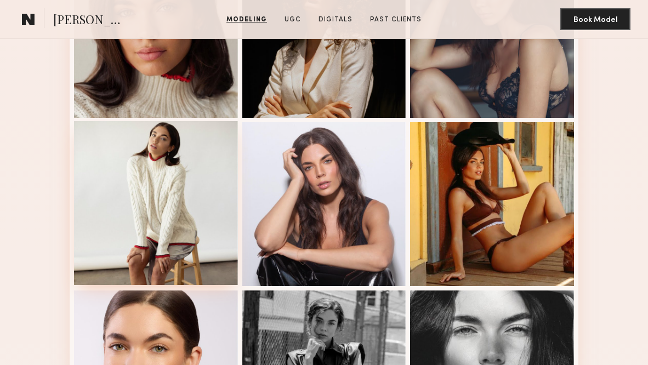
click at [202, 186] on div at bounding box center [156, 203] width 164 height 164
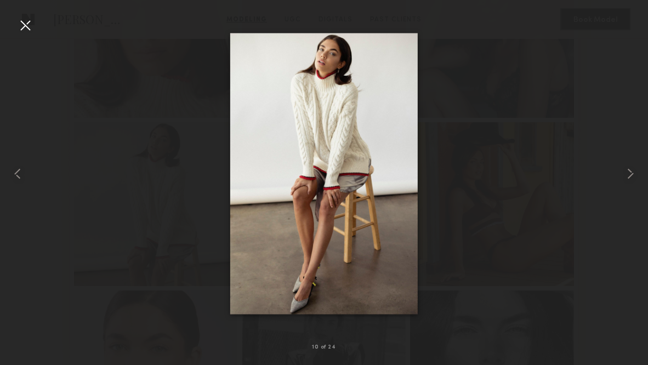
click at [25, 27] on div at bounding box center [25, 25] width 18 height 18
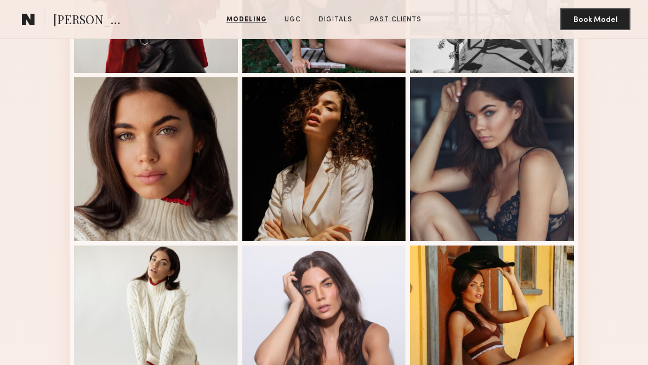
scroll to position [437, 0]
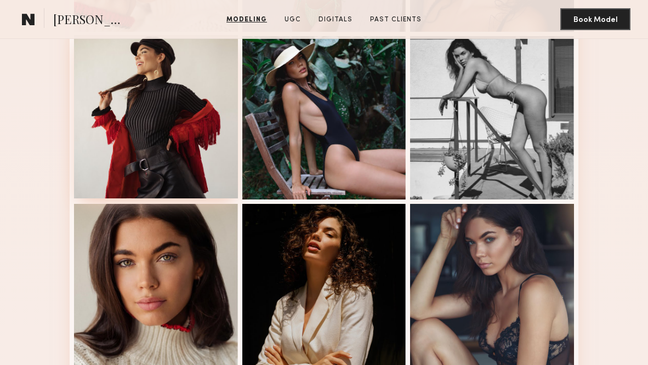
click at [152, 146] on div at bounding box center [156, 117] width 164 height 164
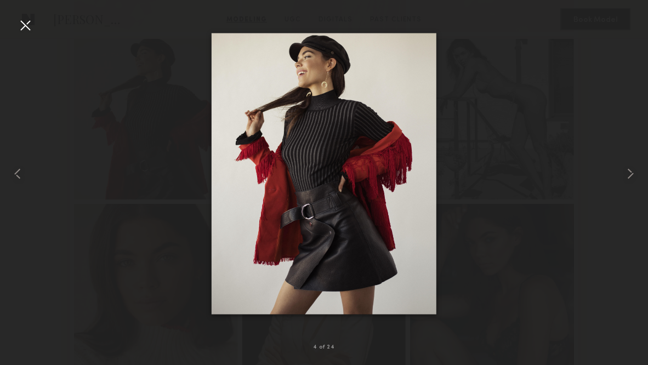
click at [32, 25] on div at bounding box center [25, 25] width 18 height 18
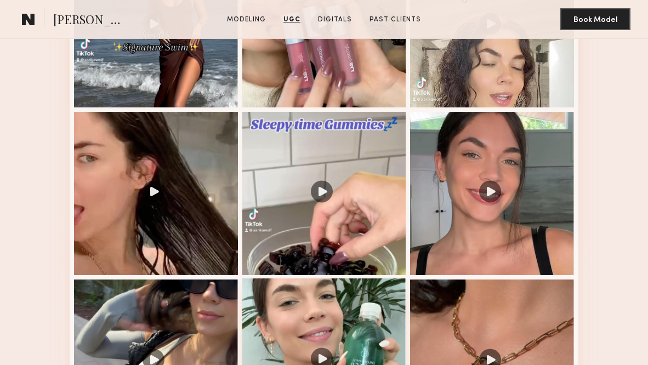
scroll to position [1795, 0]
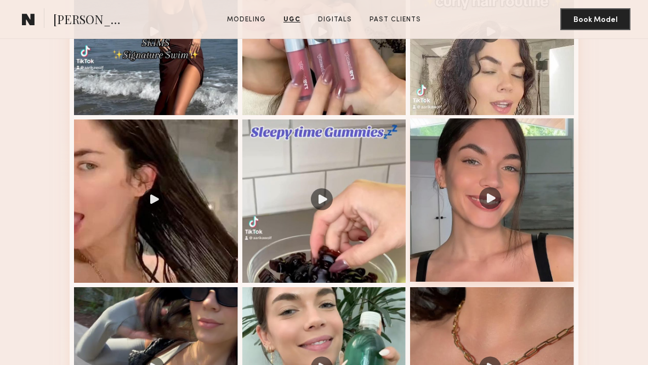
click at [451, 208] on div at bounding box center [492, 200] width 164 height 164
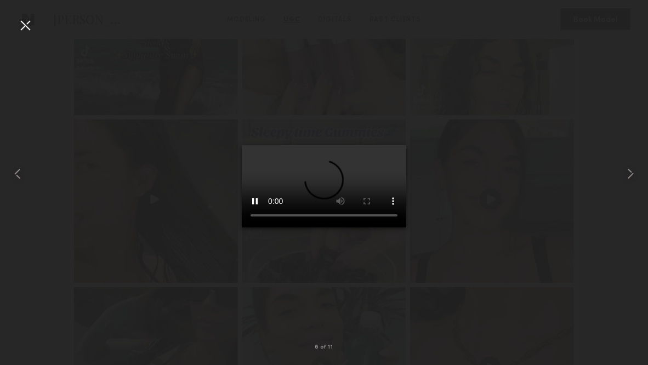
click at [387, 145] on video at bounding box center [324, 186] width 165 height 82
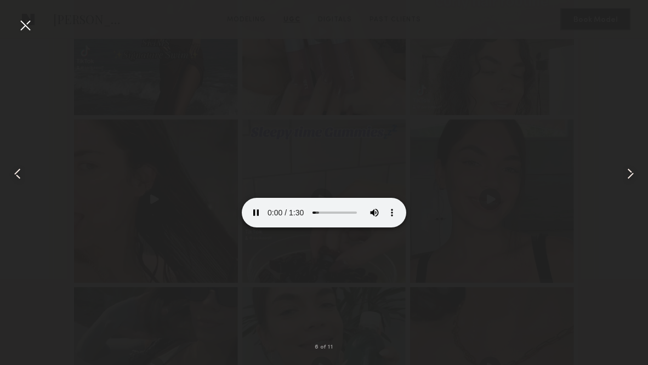
click at [634, 173] on common-icon at bounding box center [631, 174] width 18 height 18
click at [27, 25] on div at bounding box center [25, 25] width 18 height 18
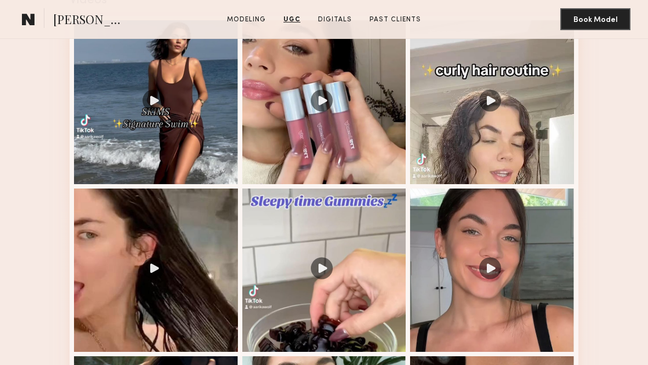
scroll to position [1654, 0]
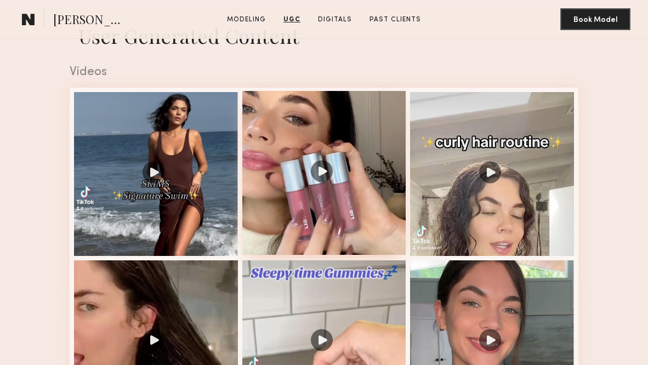
click at [336, 211] on div at bounding box center [324, 173] width 164 height 164
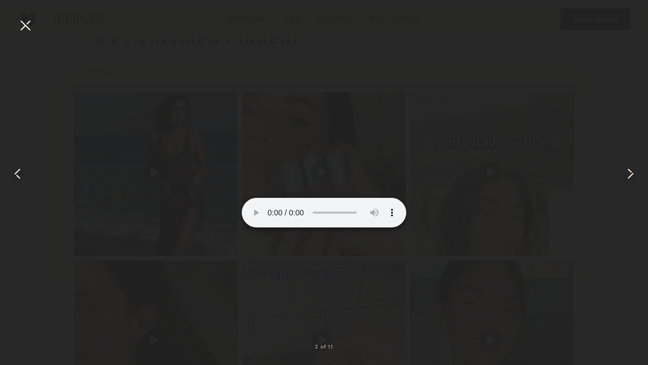
click at [382, 145] on video at bounding box center [324, 186] width 165 height 82
click at [633, 178] on common-icon at bounding box center [631, 174] width 18 height 18
click at [632, 174] on common-icon at bounding box center [631, 174] width 18 height 18
click at [637, 172] on common-icon at bounding box center [631, 174] width 18 height 18
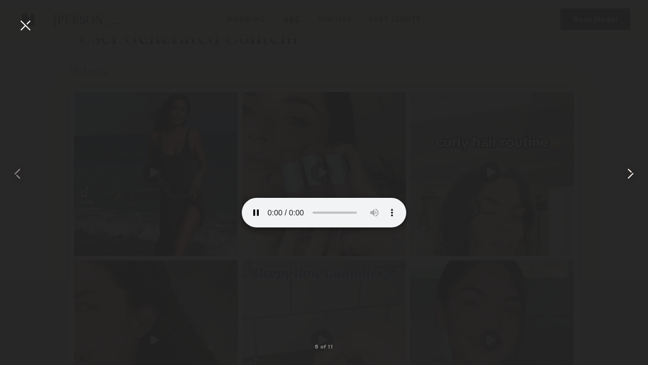
click at [637, 173] on common-icon at bounding box center [631, 174] width 18 height 18
click at [637, 172] on common-icon at bounding box center [631, 174] width 18 height 18
click at [633, 176] on common-icon at bounding box center [631, 174] width 18 height 18
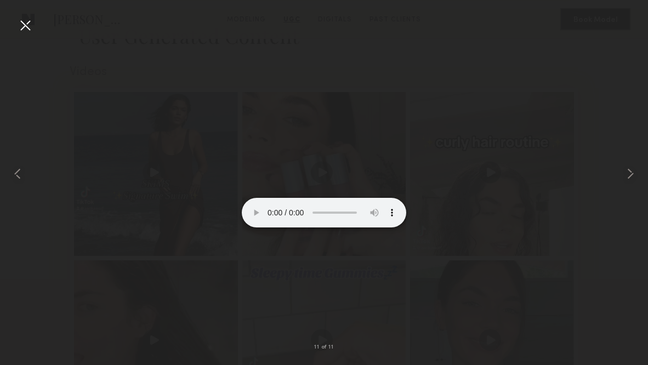
click at [259, 228] on video at bounding box center [324, 186] width 165 height 82
drag, startPoint x: 315, startPoint y: 315, endPoint x: 275, endPoint y: 315, distance: 40.6
click at [275, 228] on video at bounding box center [324, 186] width 165 height 82
click at [631, 177] on common-icon at bounding box center [631, 174] width 18 height 18
click at [21, 175] on common-icon at bounding box center [18, 174] width 18 height 18
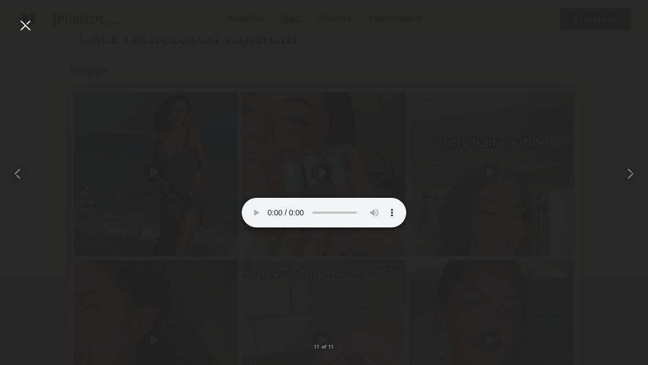
click at [260, 228] on video at bounding box center [324, 186] width 165 height 82
drag, startPoint x: 292, startPoint y: 316, endPoint x: 259, endPoint y: 316, distance: 32.9
click at [259, 228] on video at bounding box center [324, 186] width 165 height 82
click at [258, 228] on video at bounding box center [324, 186] width 165 height 82
click at [260, 228] on video at bounding box center [324, 186] width 165 height 82
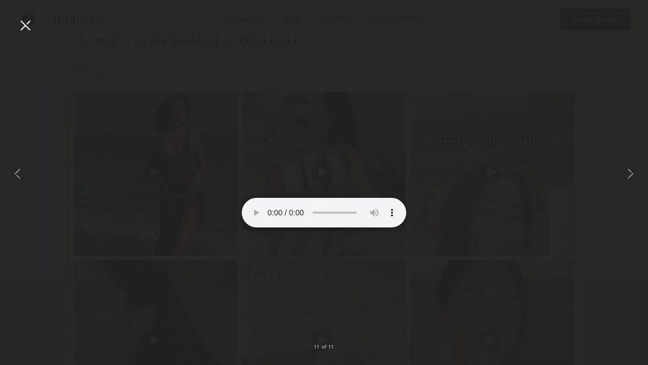
click at [24, 19] on div at bounding box center [25, 25] width 18 height 18
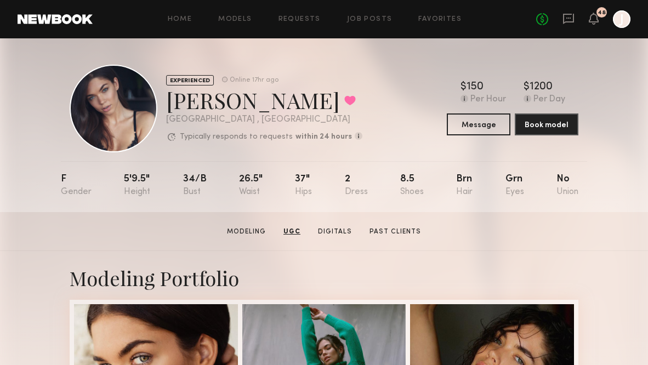
scroll to position [0, 0]
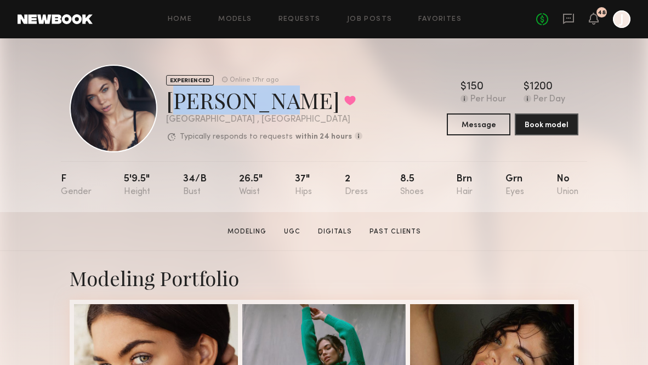
drag, startPoint x: 167, startPoint y: 103, endPoint x: 259, endPoint y: 111, distance: 91.9
click at [259, 111] on div "Aarika W. Favorited" at bounding box center [264, 100] width 196 height 29
copy div "Aarika W."
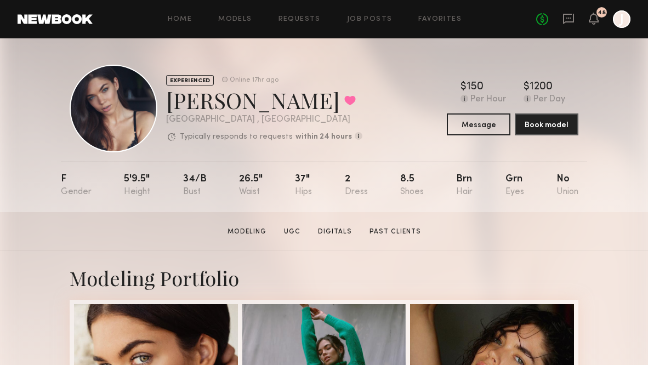
click at [341, 86] on div "Aarika W. Favorited" at bounding box center [264, 100] width 196 height 29
click at [569, 23] on icon at bounding box center [569, 19] width 12 height 12
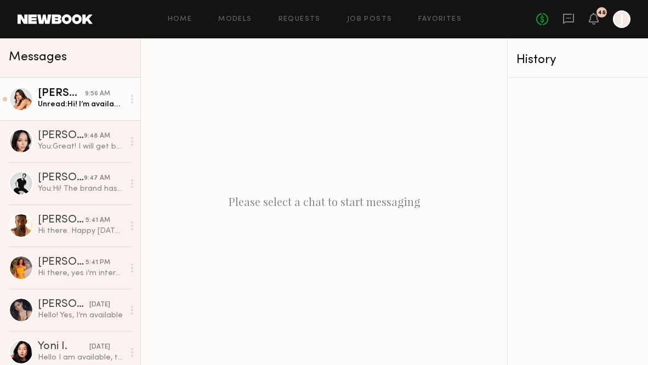
click at [81, 106] on div "Unread: Hi! I’m available that date 🤗" at bounding box center [81, 104] width 86 height 10
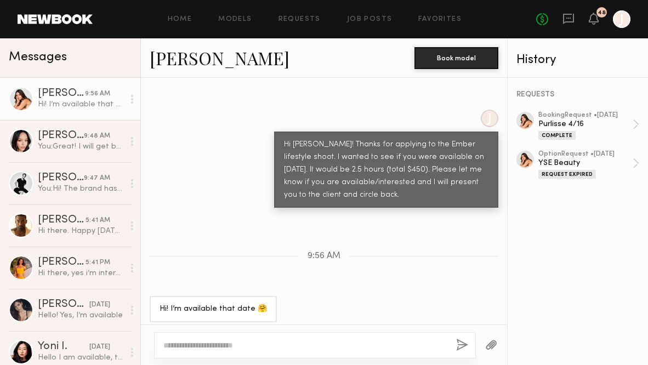
click at [177, 54] on link "Caina F." at bounding box center [220, 58] width 140 height 24
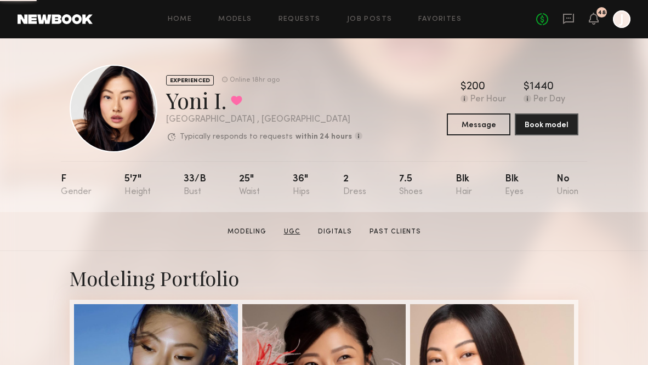
click at [291, 236] on link "UGC" at bounding box center [292, 232] width 25 height 10
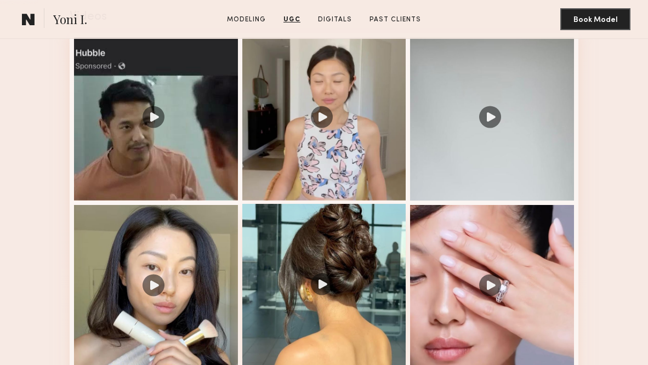
scroll to position [1112, 0]
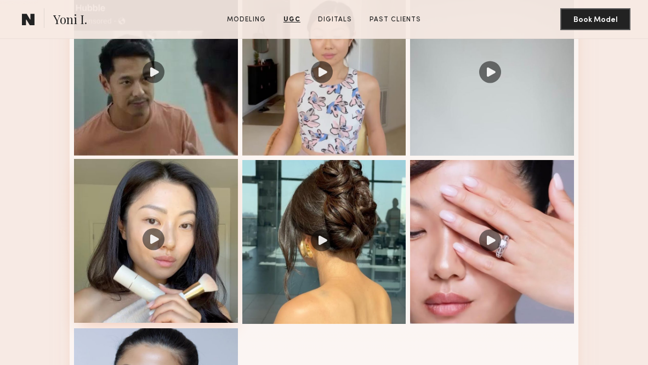
click at [196, 235] on div at bounding box center [156, 241] width 164 height 164
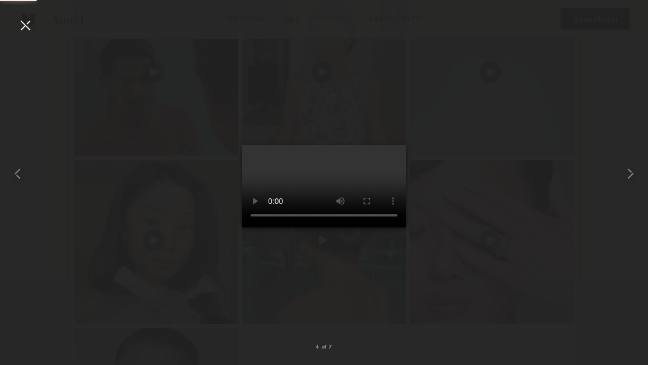
click at [383, 145] on video at bounding box center [324, 186] width 165 height 82
click at [634, 175] on common-icon at bounding box center [631, 174] width 18 height 18
click at [21, 19] on div at bounding box center [25, 25] width 18 height 18
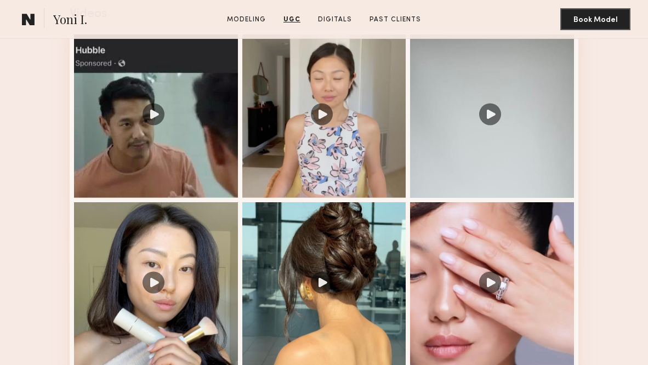
scroll to position [1055, 0]
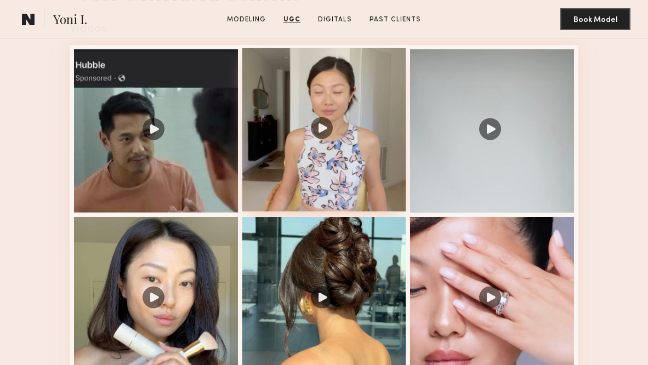
click at [327, 171] on div at bounding box center [324, 130] width 164 height 164
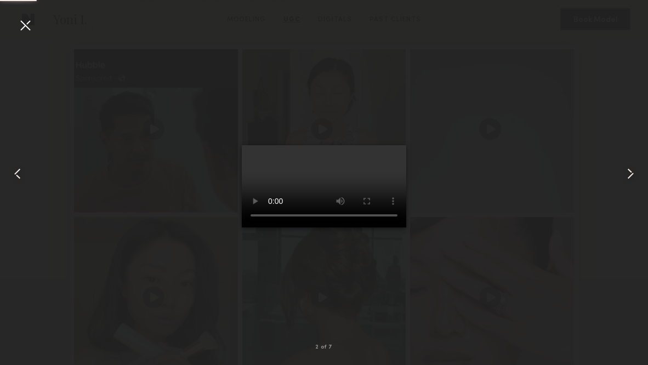
click at [406, 228] on video at bounding box center [324, 186] width 165 height 82
click at [365, 228] on video at bounding box center [324, 186] width 165 height 82
click at [26, 27] on div at bounding box center [25, 25] width 18 height 18
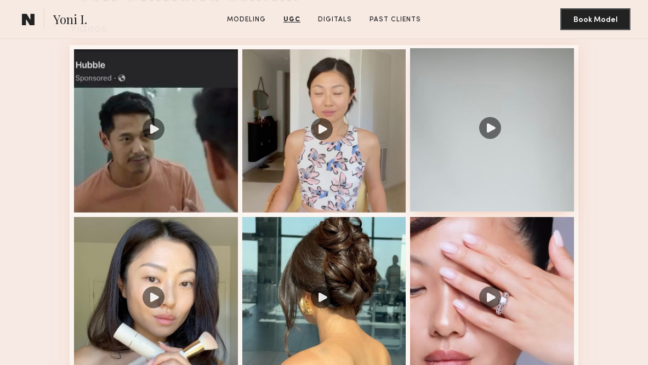
click at [446, 135] on div at bounding box center [492, 130] width 164 height 164
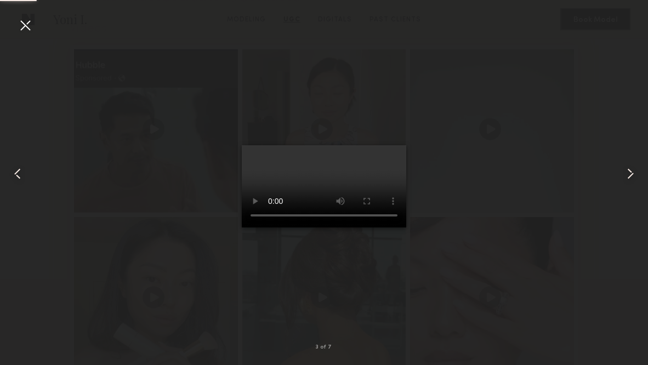
click at [386, 145] on video at bounding box center [324, 186] width 165 height 82
click at [330, 228] on video at bounding box center [324, 186] width 165 height 82
click at [27, 25] on div at bounding box center [25, 25] width 18 height 18
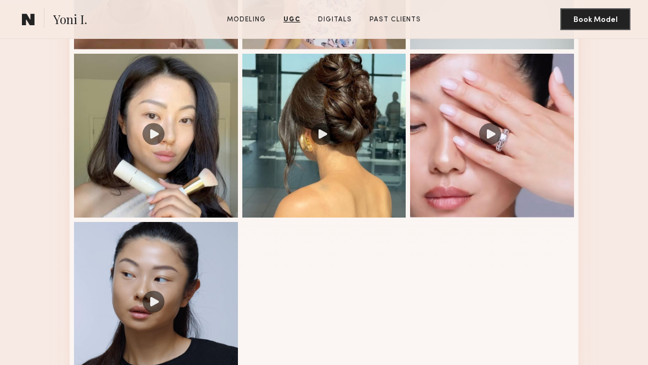
scroll to position [1358, 0]
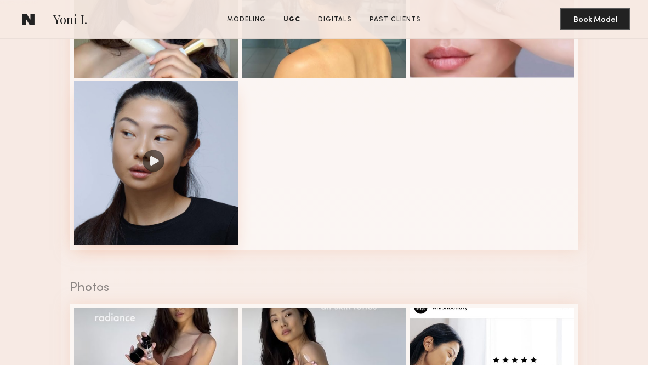
click at [126, 201] on div at bounding box center [156, 163] width 164 height 164
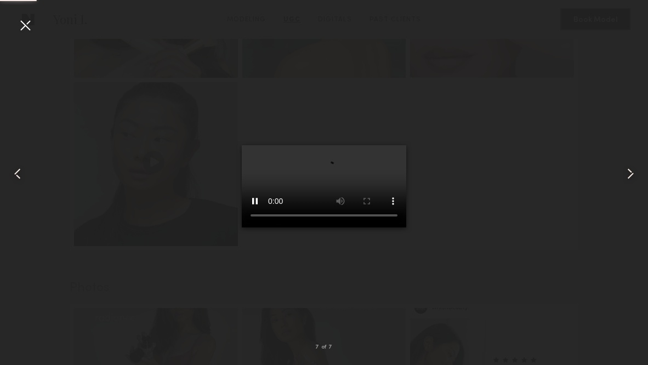
click at [382, 145] on video at bounding box center [324, 186] width 165 height 82
click at [22, 27] on div at bounding box center [25, 25] width 18 height 18
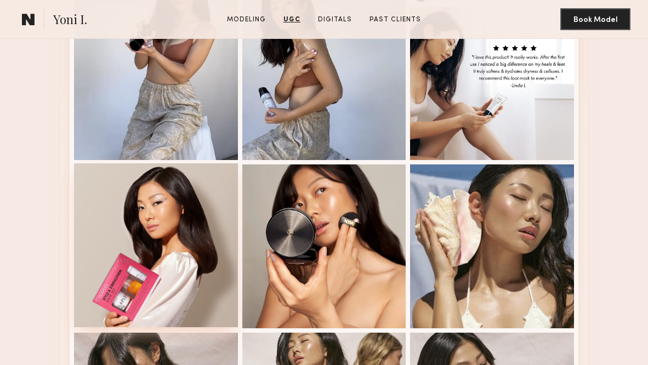
scroll to position [1547, 0]
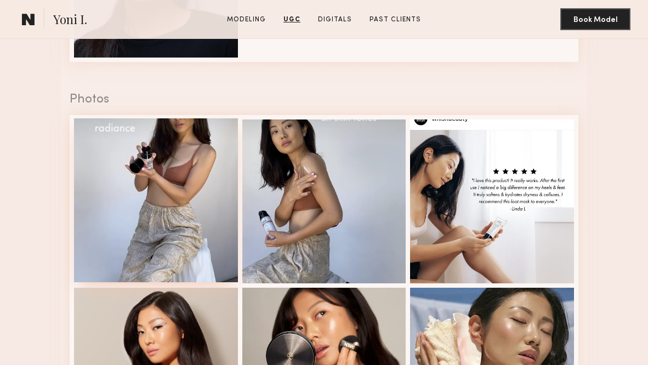
click at [128, 202] on div at bounding box center [156, 200] width 164 height 164
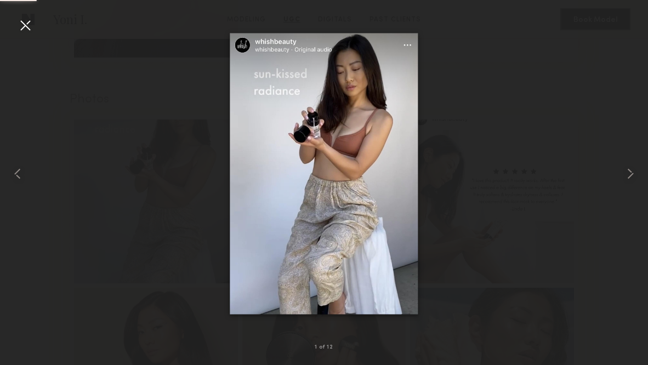
click at [25, 27] on div at bounding box center [25, 25] width 18 height 18
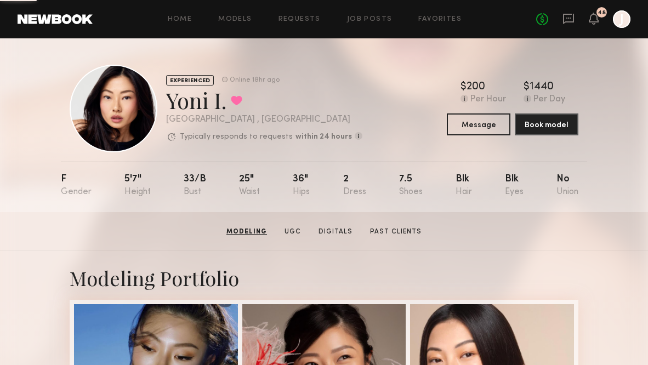
scroll to position [0, 0]
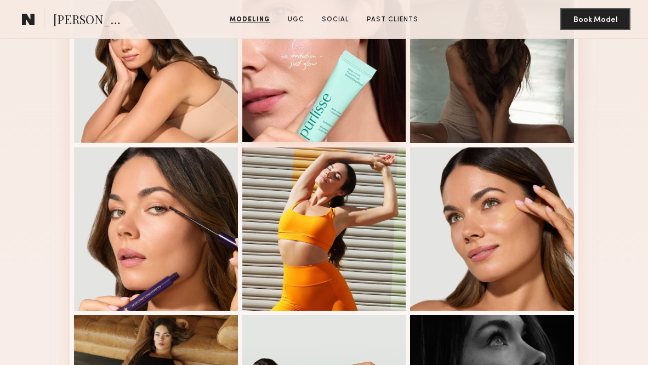
scroll to position [324, 0]
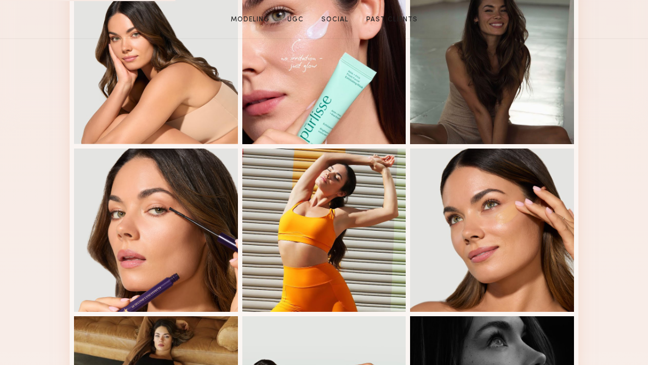
drag, startPoint x: 167, startPoint y: 103, endPoint x: 239, endPoint y: 104, distance: 71.9
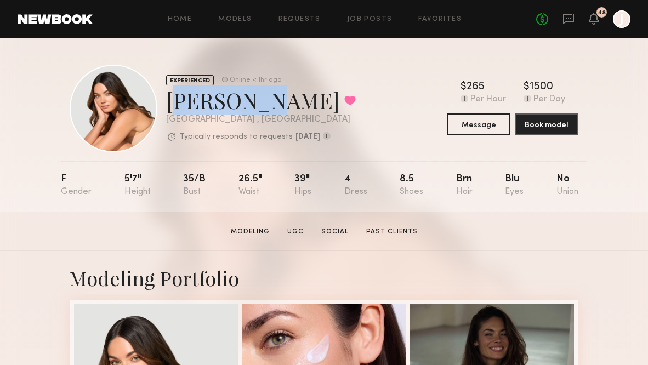
drag, startPoint x: 245, startPoint y: 105, endPoint x: 169, endPoint y: 108, distance: 75.2
click at [170, 108] on div "[PERSON_NAME] Favorited" at bounding box center [261, 100] width 190 height 29
copy div "[PERSON_NAME]"
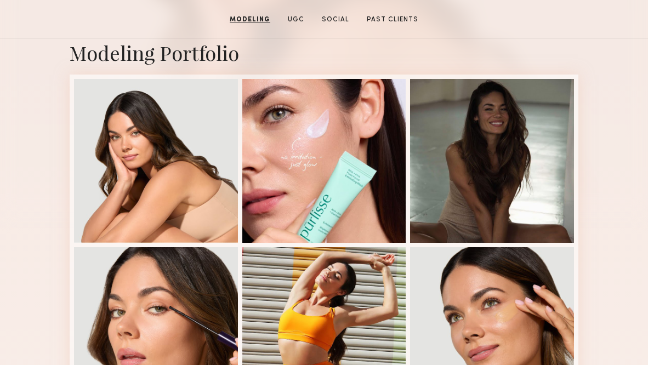
scroll to position [230, 0]
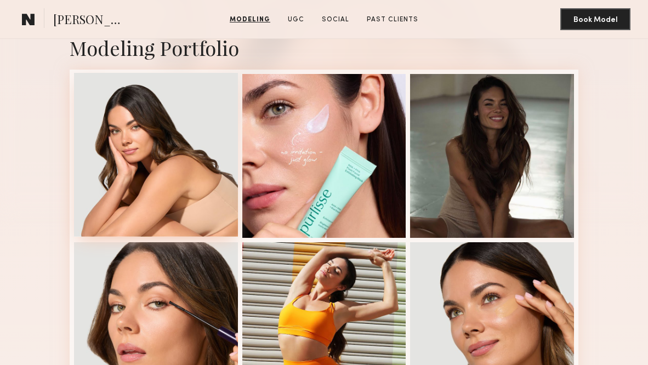
click at [129, 179] on div at bounding box center [156, 155] width 164 height 164
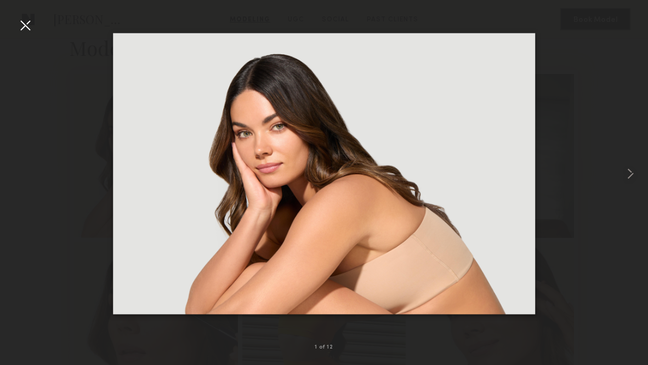
click at [30, 28] on div at bounding box center [25, 25] width 18 height 18
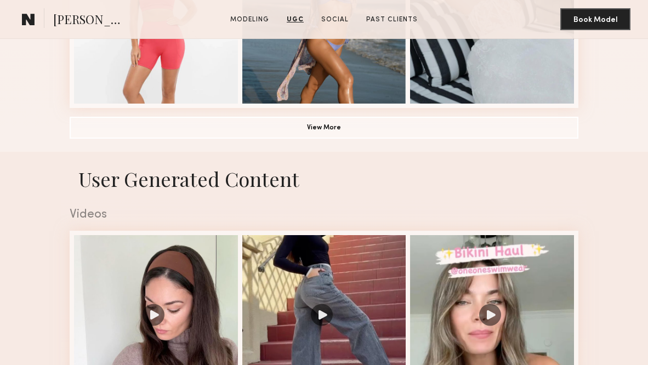
scroll to position [851, 0]
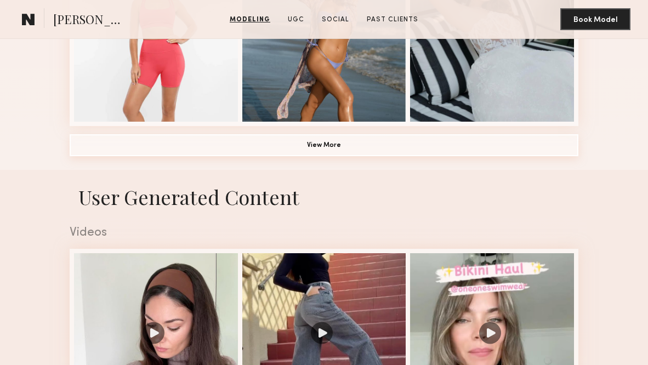
click at [278, 151] on button "View More" at bounding box center [324, 145] width 509 height 22
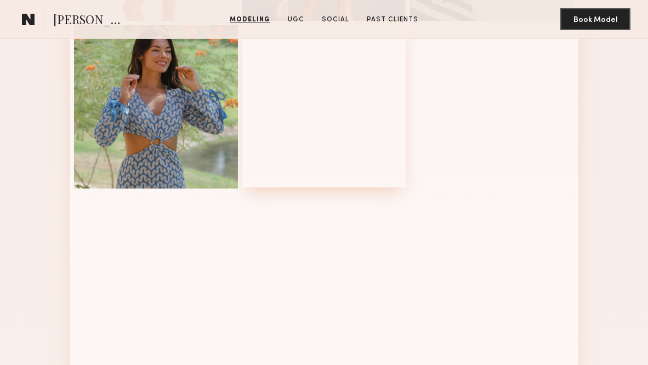
scroll to position [916, 0]
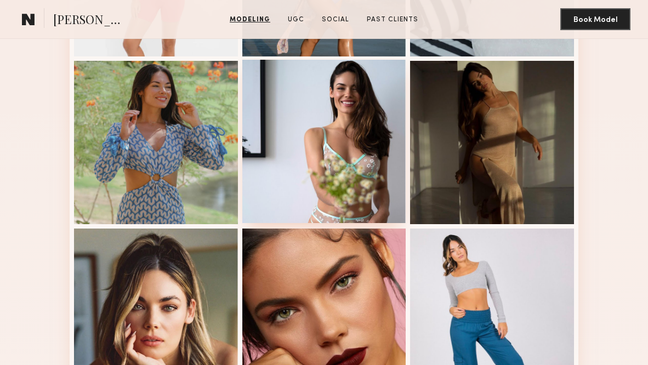
click at [304, 146] on div at bounding box center [324, 142] width 164 height 164
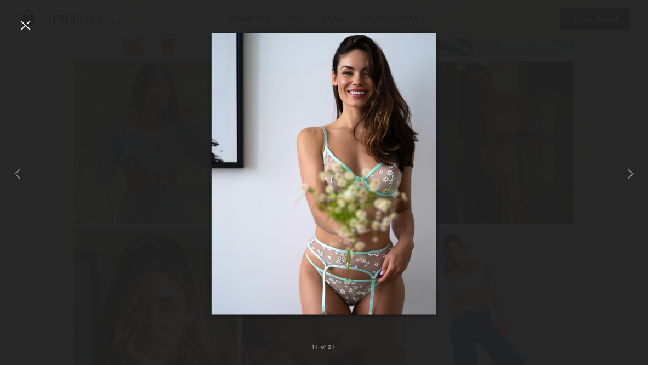
click at [17, 27] on div at bounding box center [25, 25] width 18 height 18
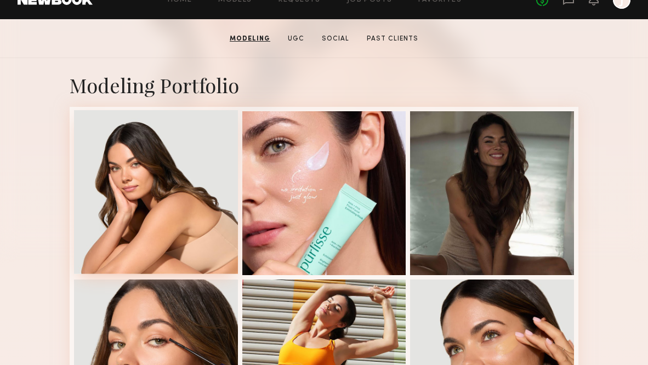
scroll to position [349, 0]
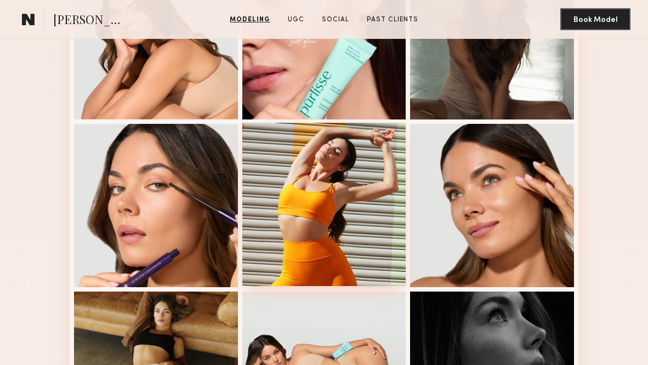
click at [336, 206] on div at bounding box center [324, 205] width 164 height 164
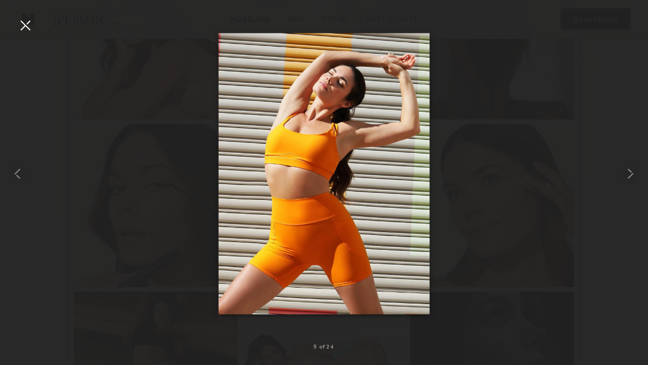
click at [33, 24] on div at bounding box center [25, 25] width 18 height 18
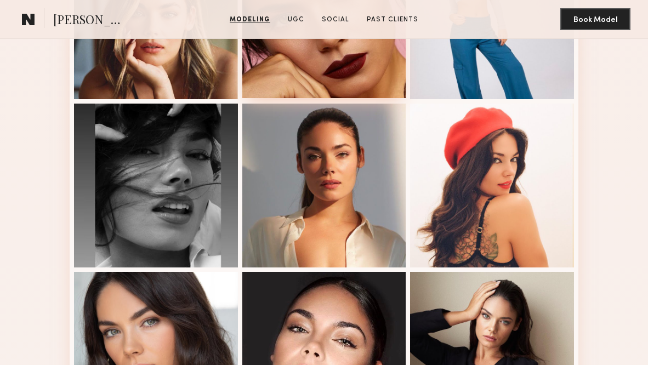
scroll to position [1238, 0]
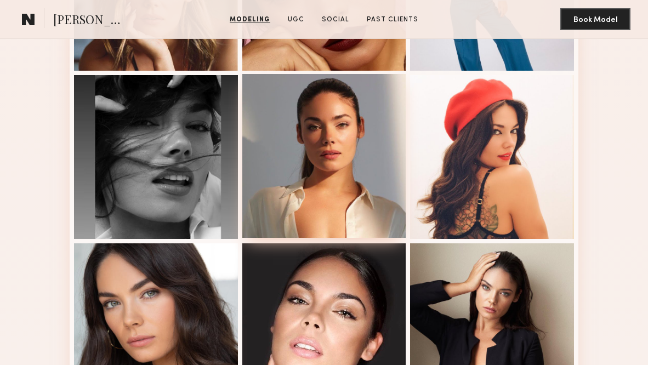
click at [367, 190] on div at bounding box center [324, 156] width 164 height 164
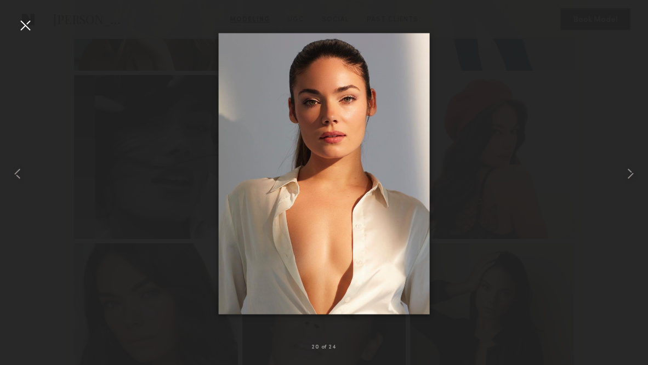
click at [20, 29] on div at bounding box center [25, 25] width 18 height 18
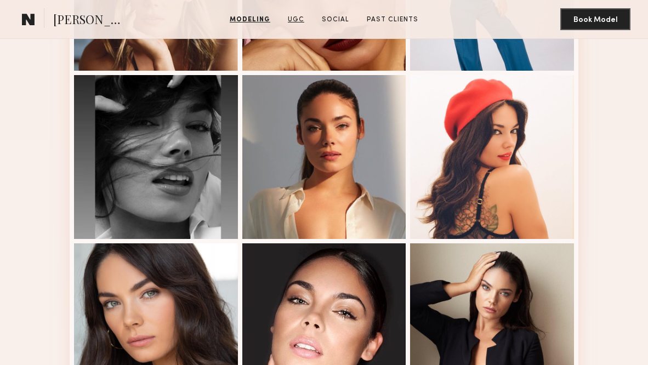
click at [294, 22] on link "UGC" at bounding box center [296, 20] width 25 height 10
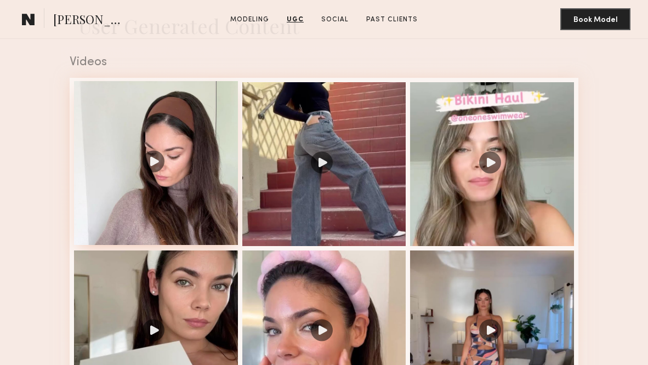
scroll to position [1667, 0]
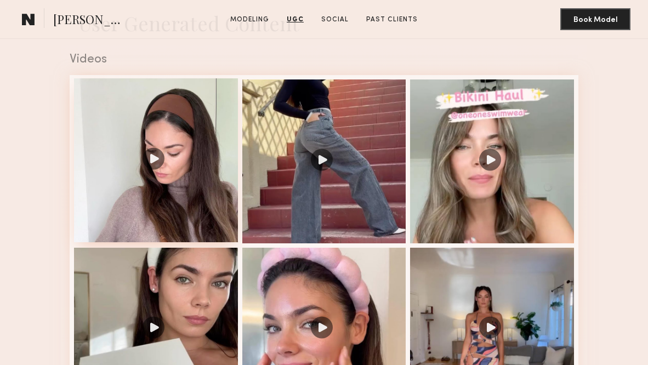
click at [191, 196] on div at bounding box center [156, 160] width 164 height 164
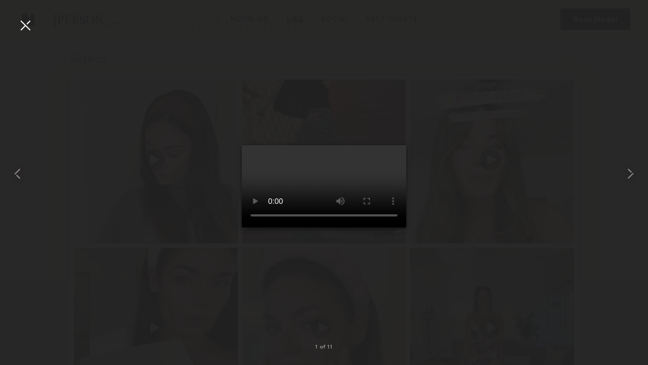
click at [327, 191] on video at bounding box center [324, 186] width 165 height 82
click at [381, 145] on video at bounding box center [324, 186] width 165 height 82
click at [630, 176] on common-icon at bounding box center [631, 174] width 18 height 18
click at [634, 173] on common-icon at bounding box center [631, 174] width 18 height 18
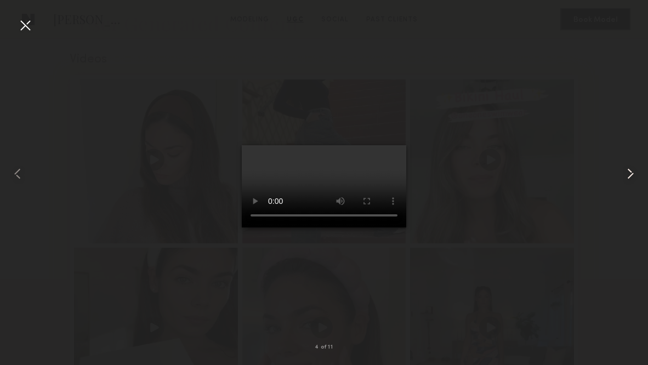
click at [634, 173] on common-icon at bounding box center [631, 174] width 18 height 18
click at [632, 174] on common-icon at bounding box center [631, 174] width 18 height 18
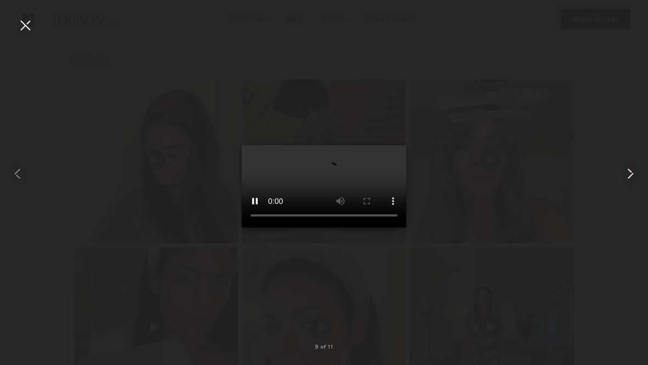
click at [632, 173] on common-icon at bounding box center [631, 174] width 18 height 18
click at [633, 173] on common-icon at bounding box center [631, 174] width 18 height 18
click at [633, 172] on common-icon at bounding box center [631, 174] width 18 height 18
click at [634, 169] on common-icon at bounding box center [631, 174] width 18 height 18
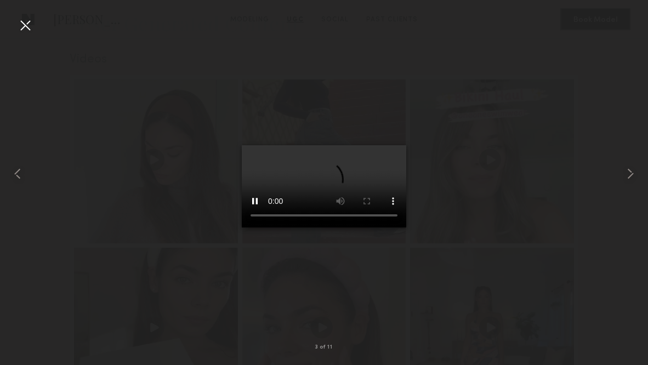
click at [262, 228] on video at bounding box center [324, 186] width 165 height 82
drag, startPoint x: 293, startPoint y: 319, endPoint x: 285, endPoint y: 319, distance: 8.8
click at [285, 228] on video at bounding box center [324, 186] width 165 height 82
click at [259, 228] on video at bounding box center [324, 186] width 165 height 82
click at [260, 228] on video at bounding box center [324, 186] width 165 height 82
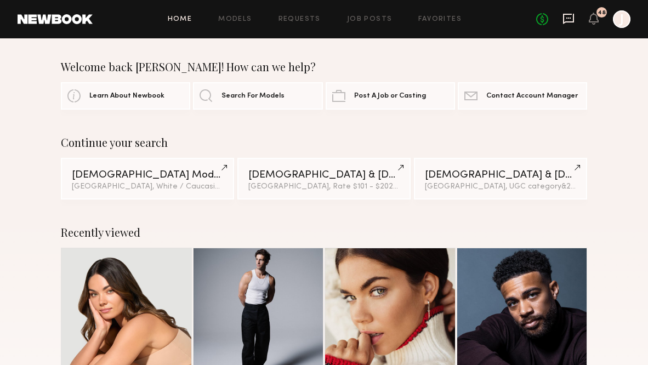
click at [573, 18] on icon at bounding box center [569, 19] width 12 height 12
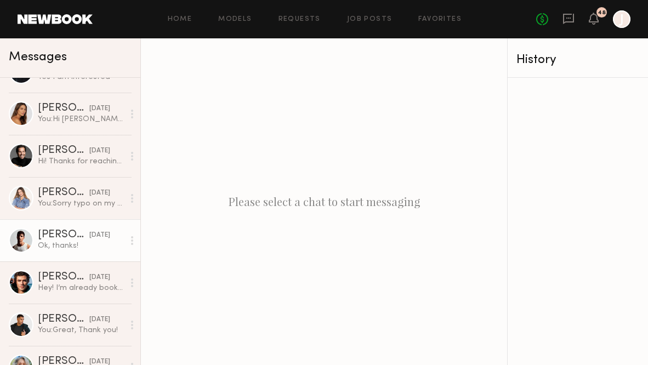
scroll to position [503, 0]
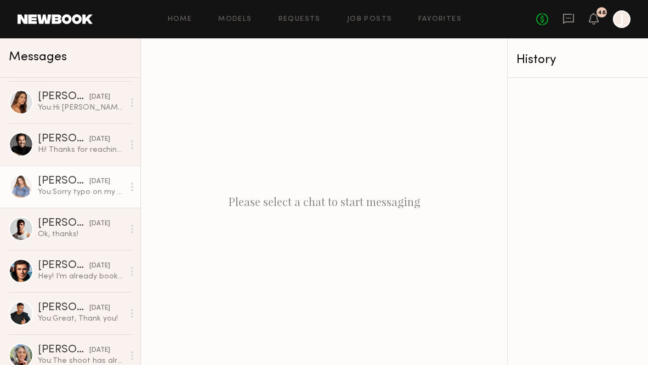
click at [67, 206] on link "Kyna L. yesterday You: Sorry typo on my end! Not hourly rate but the total rate" at bounding box center [70, 187] width 140 height 42
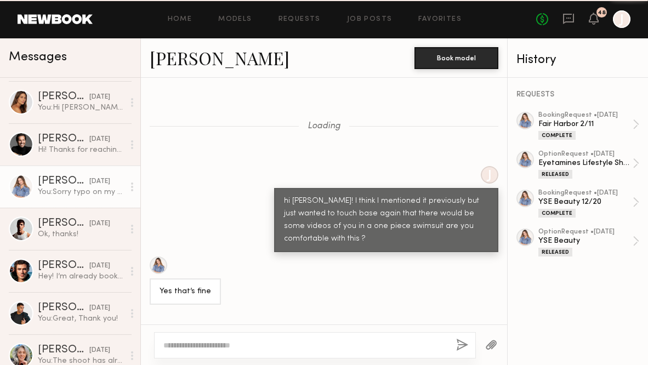
scroll to position [1387, 0]
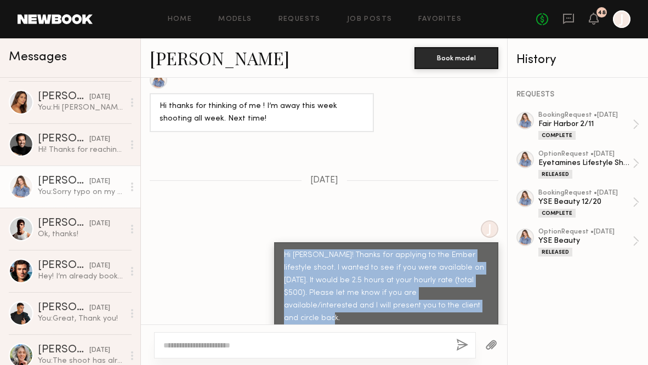
drag, startPoint x: 285, startPoint y: 223, endPoint x: 445, endPoint y: 273, distance: 167.2
click at [445, 273] on div "Hi Kyna! Thanks for applying to the Ember lifestyle shoot. I wanted to see if y…" at bounding box center [386, 288] width 205 height 76
copy div "Hi Kyna! Thanks for applying to the Ember lifestyle shoot. I wanted to see if y…"
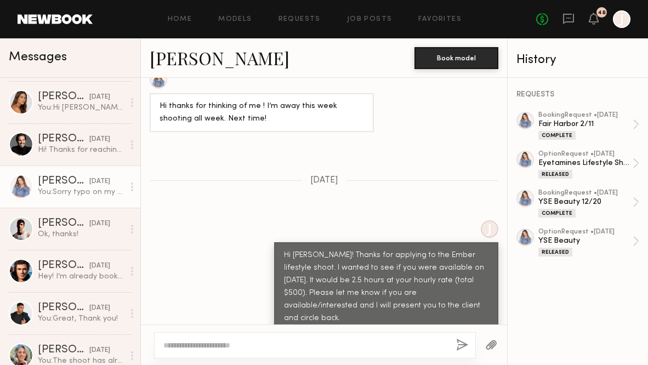
click at [266, 220] on div "J Hi Kyna! Thanks for applying to the Ember lifestyle shoot. I wanted to see if…" at bounding box center [324, 275] width 366 height 111
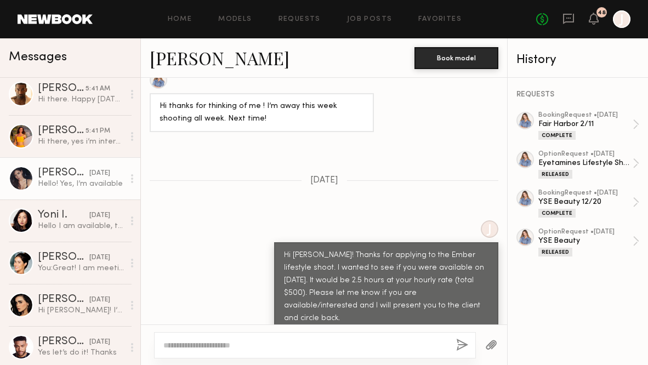
scroll to position [128, 0]
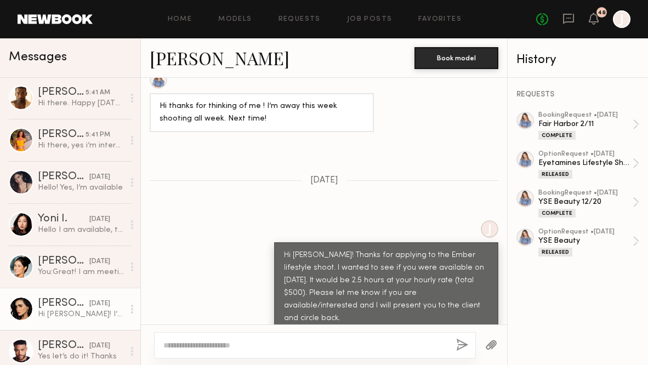
click at [63, 305] on div "Priscilla P." at bounding box center [64, 303] width 52 height 11
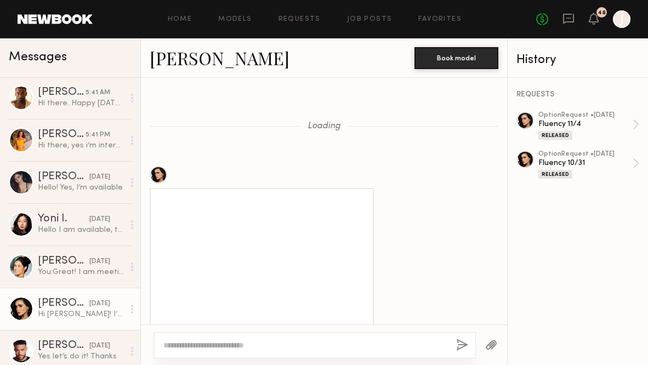
scroll to position [1310, 0]
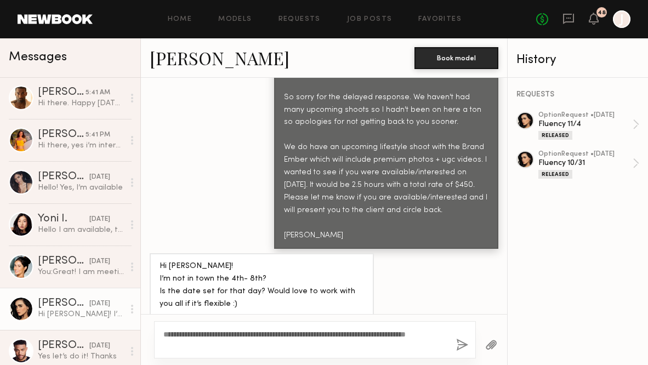
click at [287, 333] on textarea "**********" at bounding box center [304, 340] width 283 height 22
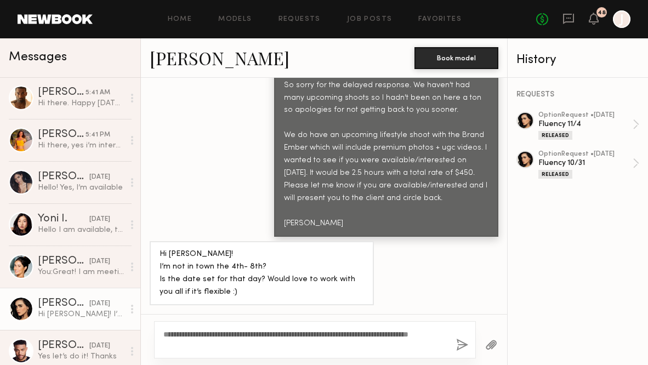
scroll to position [1320, 0]
type textarea "**********"
click at [461, 347] on button "button" at bounding box center [462, 346] width 12 height 14
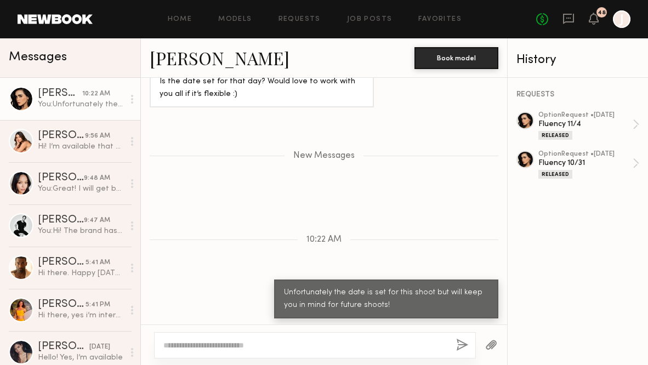
scroll to position [0, 0]
